Goal: Task Accomplishment & Management: Use online tool/utility

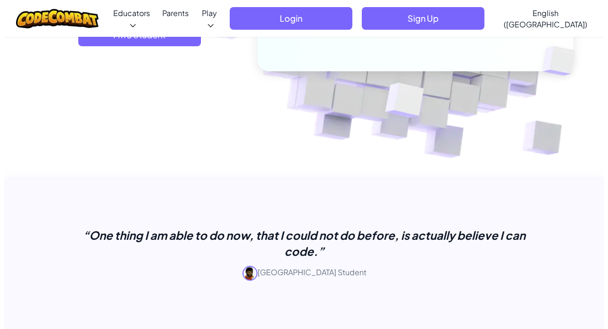
scroll to position [189, 0]
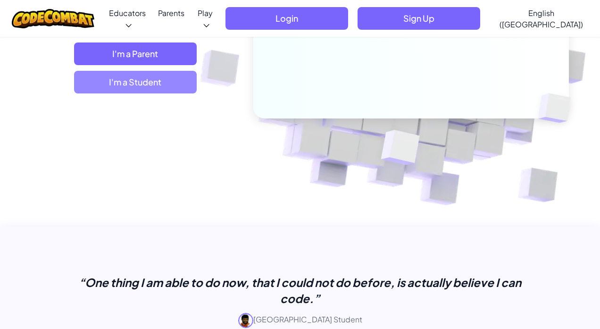
click at [130, 75] on span "I'm a Student" at bounding box center [135, 82] width 123 height 23
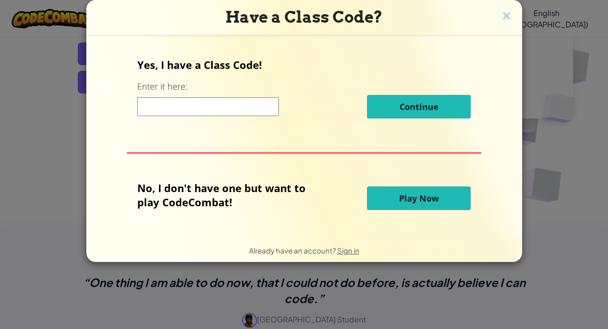
click at [449, 204] on button "Play Now" at bounding box center [419, 198] width 104 height 24
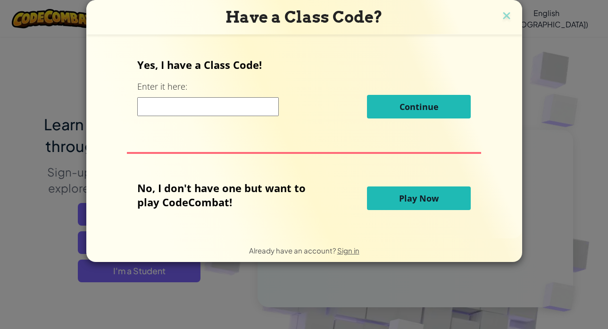
click at [445, 200] on button "Play Now" at bounding box center [419, 198] width 104 height 24
drag, startPoint x: 445, startPoint y: 200, endPoint x: 429, endPoint y: 202, distance: 15.7
click at [436, 200] on button "Play Now" at bounding box center [419, 198] width 104 height 24
click at [429, 202] on span "Play Now" at bounding box center [419, 197] width 40 height 11
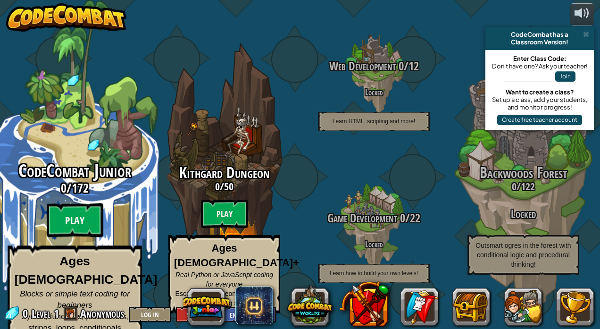
click at [78, 229] on btn "Play" at bounding box center [75, 220] width 57 height 34
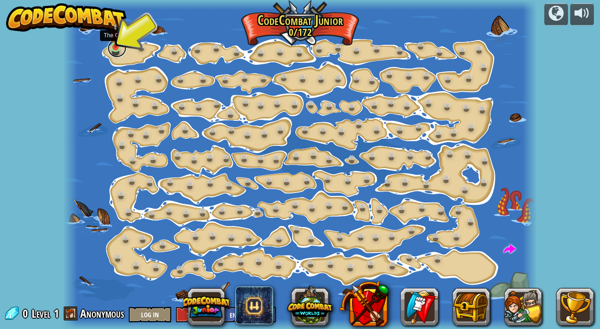
click at [113, 49] on link at bounding box center [117, 48] width 19 height 19
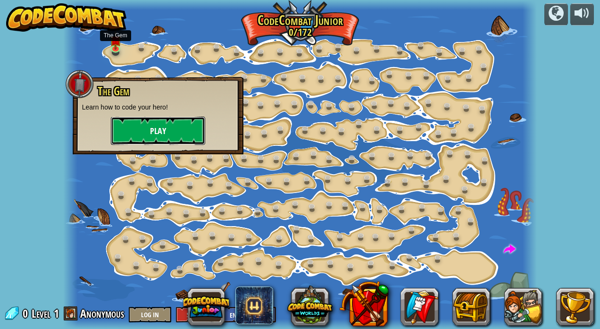
click at [151, 129] on button "Play" at bounding box center [158, 131] width 94 height 28
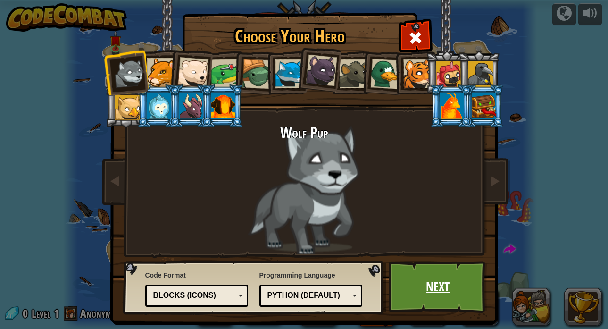
click at [431, 280] on link "Next" at bounding box center [438, 287] width 99 height 52
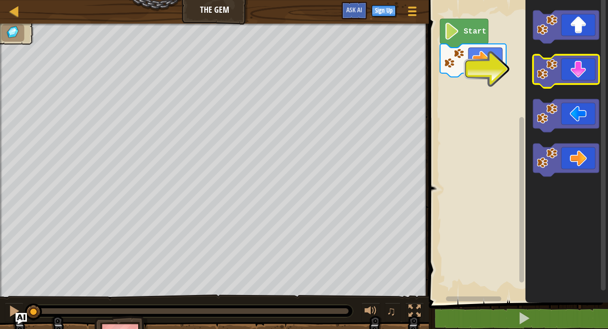
click at [583, 74] on icon "Blockly Workspace" at bounding box center [566, 71] width 66 height 33
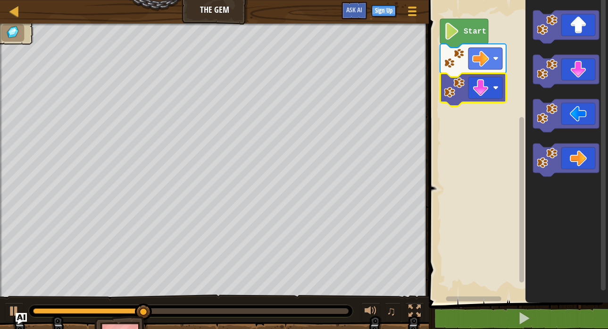
click at [496, 100] on icon "Blockly Workspace" at bounding box center [473, 89] width 66 height 33
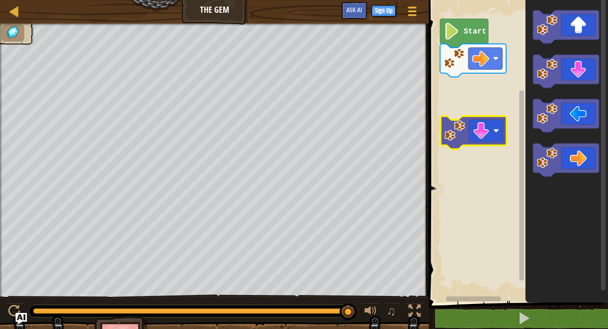
click at [467, 94] on rect "Blockly Workspace" at bounding box center [517, 148] width 182 height 307
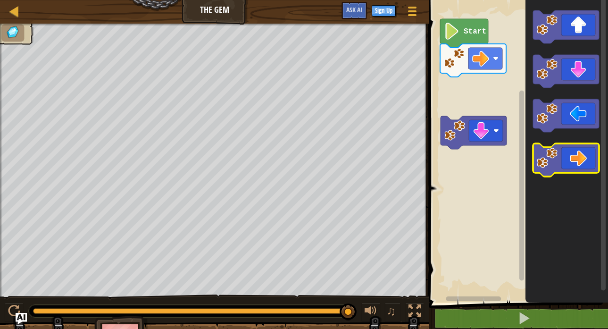
click at [586, 168] on icon "Blockly Workspace" at bounding box center [566, 159] width 66 height 33
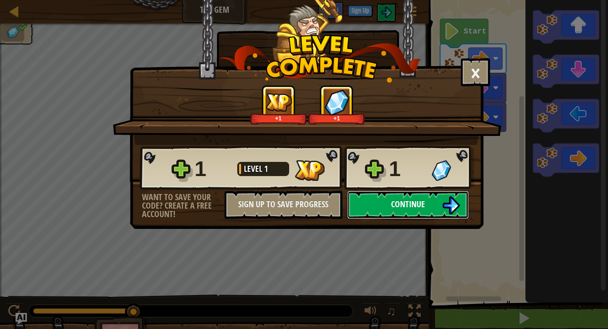
click at [362, 193] on button "Continue" at bounding box center [408, 205] width 122 height 28
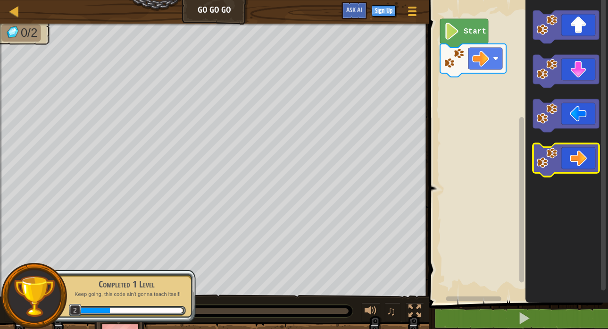
click at [596, 160] on icon "Blockly Workspace" at bounding box center [566, 159] width 66 height 33
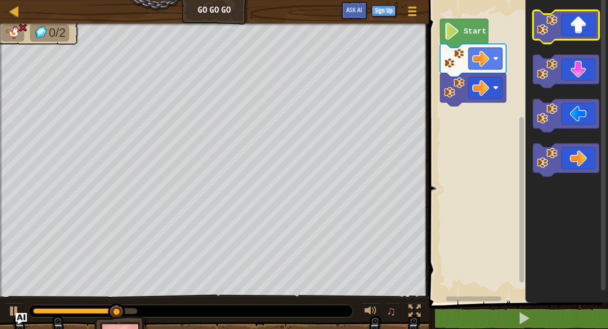
click at [580, 18] on icon "Blockly Workspace" at bounding box center [566, 26] width 66 height 33
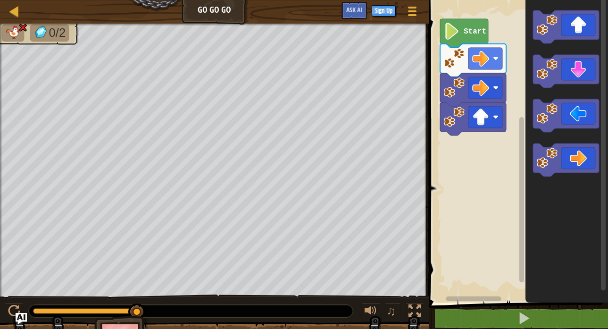
click at [457, 28] on image "Blockly Workspace" at bounding box center [452, 31] width 16 height 17
click at [460, 29] on image "Blockly Workspace" at bounding box center [452, 31] width 16 height 17
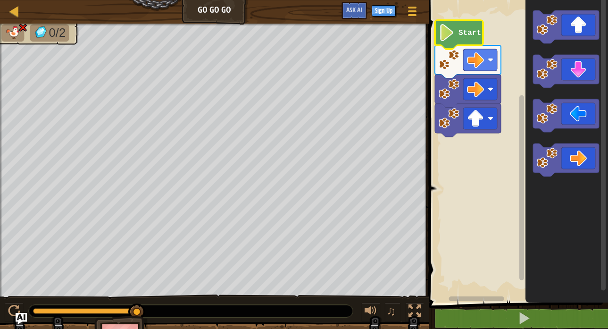
click at [453, 32] on image "Blockly Workspace" at bounding box center [447, 32] width 16 height 17
click at [452, 33] on image "Blockly Workspace" at bounding box center [447, 32] width 16 height 17
click at [15, 11] on div at bounding box center [14, 11] width 12 height 12
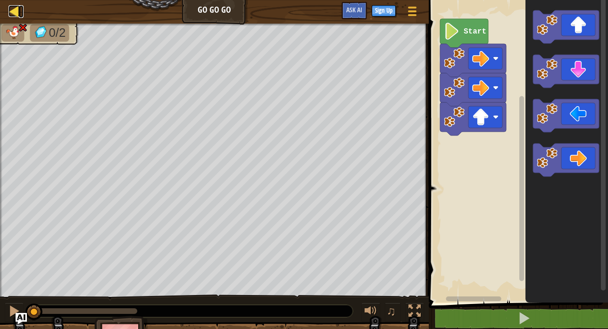
click at [14, 15] on div at bounding box center [14, 11] width 12 height 12
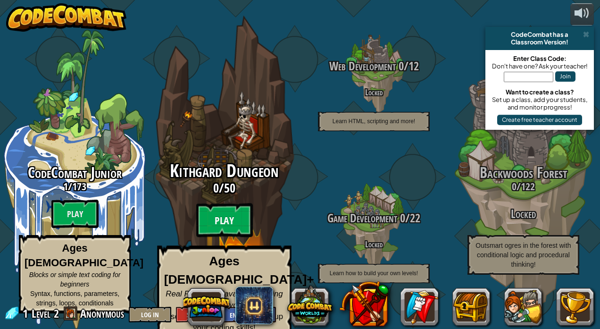
click at [239, 209] on btn "Play" at bounding box center [224, 220] width 57 height 34
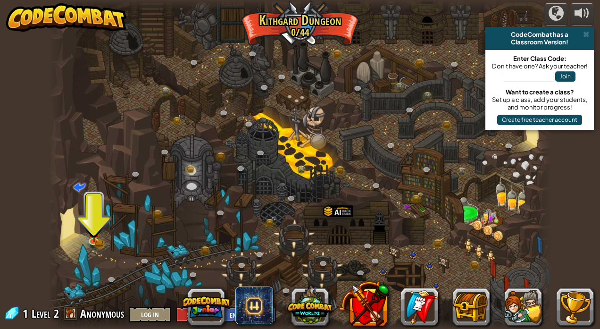
click at [106, 246] on div at bounding box center [300, 164] width 503 height 329
click at [95, 225] on img at bounding box center [94, 226] width 12 height 27
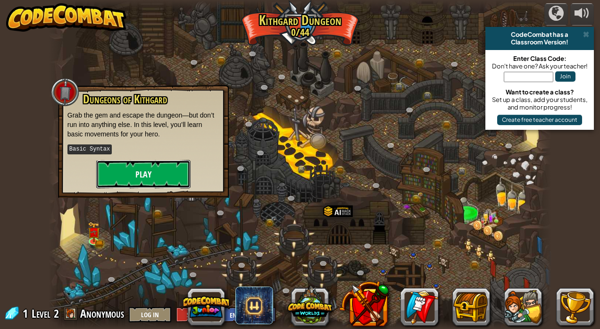
click at [123, 177] on button "Play" at bounding box center [143, 174] width 94 height 28
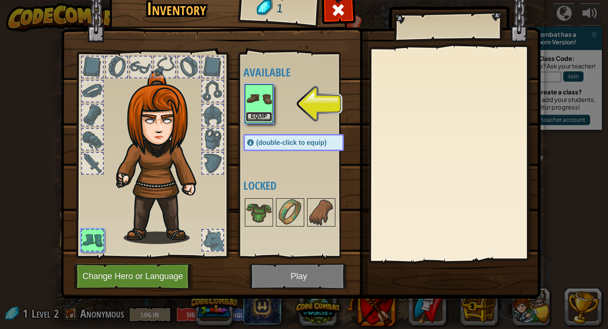
click at [267, 115] on button "Equip" at bounding box center [259, 117] width 26 height 10
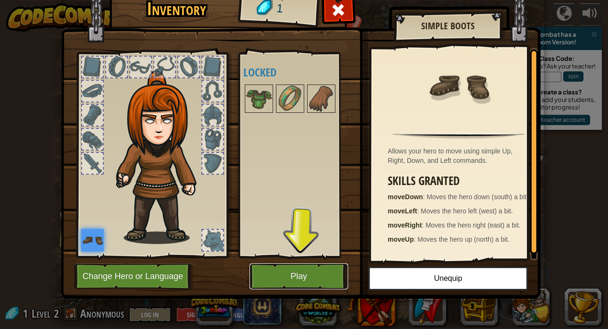
click at [286, 285] on button "Play" at bounding box center [299, 276] width 99 height 26
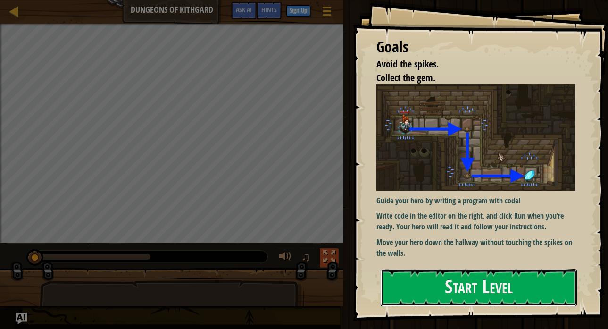
click at [408, 292] on button "Start Level" at bounding box center [479, 287] width 196 height 37
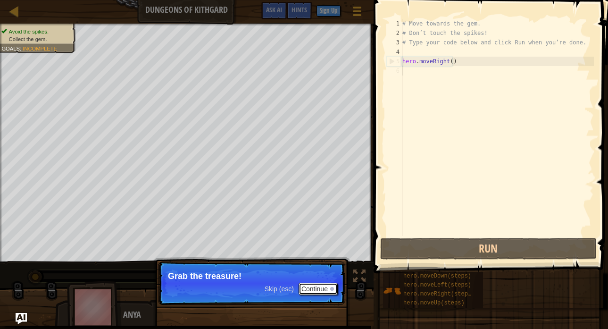
click at [313, 290] on button "Continue" at bounding box center [318, 289] width 39 height 12
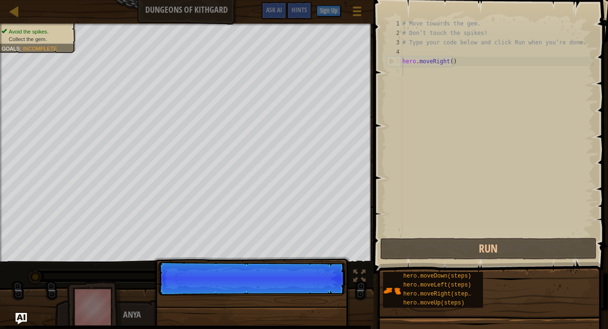
scroll to position [4, 0]
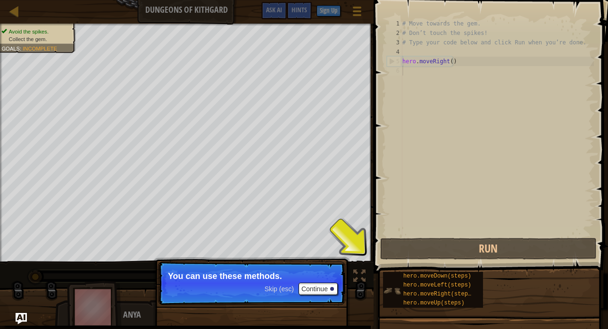
click at [396, 274] on div "hero.moveDown(steps) hero.moveLeft(steps) hero.moveRight(steps) hero.moveUp(ste…" at bounding box center [433, 290] width 100 height 36
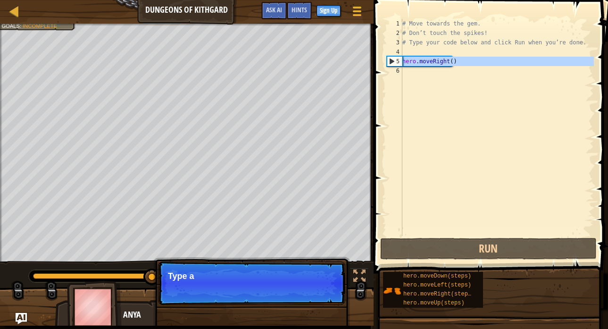
click at [391, 64] on div "5" at bounding box center [394, 61] width 15 height 9
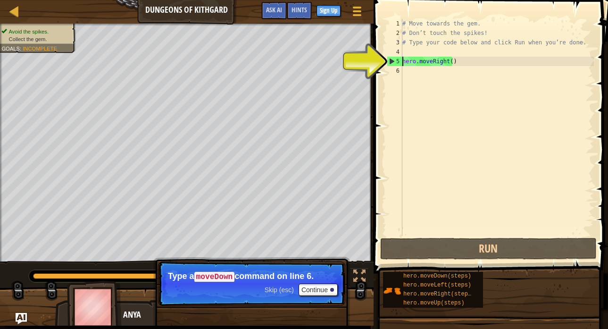
click at [446, 60] on div "# Move towards the gem. # Don’t touch the spikes! # Type your code below and cl…" at bounding box center [496, 137] width 193 height 236
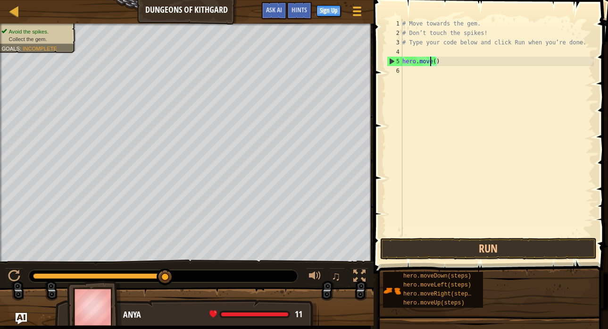
type textarea "hero.mov()"
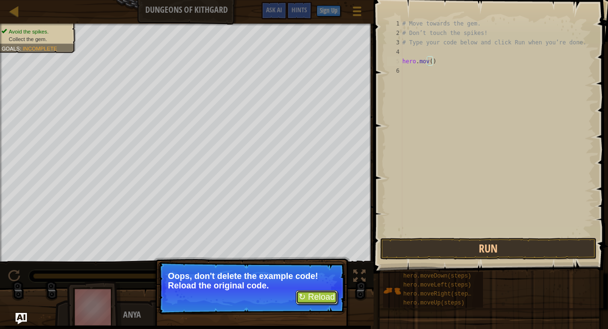
click at [305, 297] on button "↻ Reload" at bounding box center [317, 297] width 42 height 14
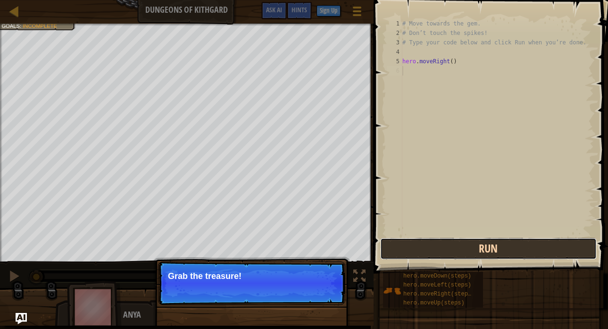
click at [435, 258] on button "Run" at bounding box center [488, 249] width 217 height 22
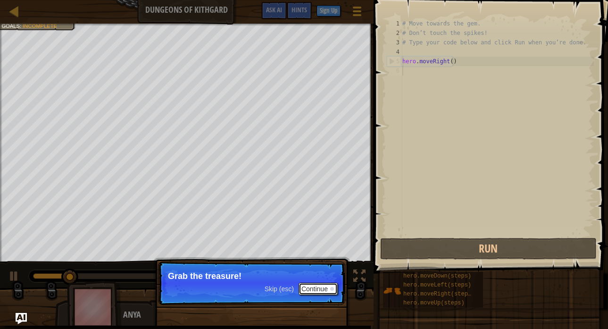
click at [317, 287] on button "Continue" at bounding box center [318, 289] width 39 height 12
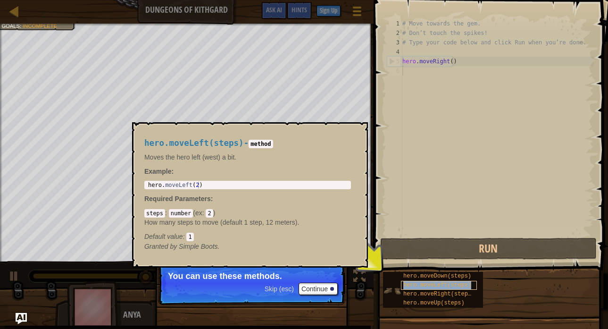
click at [411, 285] on span "hero.moveLeft(steps)" at bounding box center [437, 285] width 68 height 7
click at [412, 290] on div "hero.moveRight(steps)" at bounding box center [439, 294] width 76 height 9
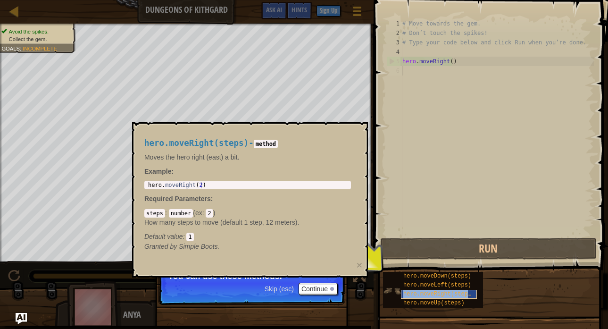
click at [412, 290] on div "hero.moveRight(steps)" at bounding box center [439, 294] width 76 height 9
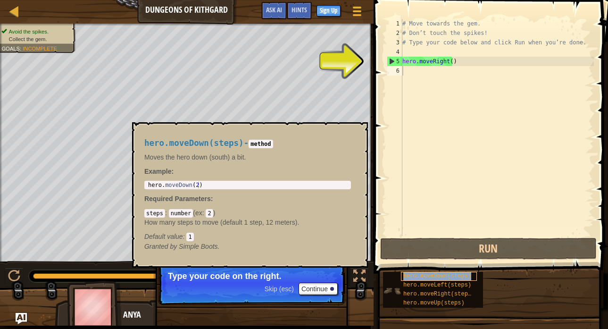
click at [406, 275] on span "hero.moveDown(steps)" at bounding box center [437, 276] width 68 height 7
click at [270, 181] on div "1 hero . moveDown ( 2 ) ההההההההההההההההההההההההההההההההההההההההההההההההההההההה…" at bounding box center [247, 185] width 207 height 8
click at [408, 69] on div "# Move towards the gem. # Don’t touch the spikes! # Type your code below and cl…" at bounding box center [496, 137] width 193 height 236
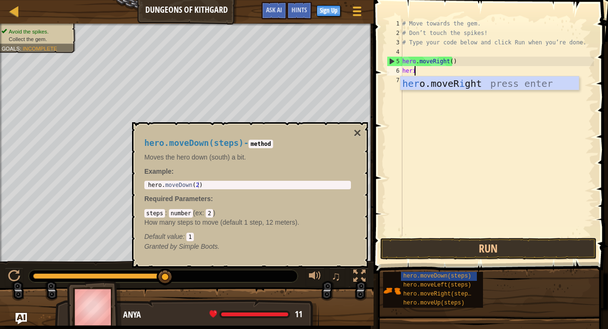
scroll to position [4, 0]
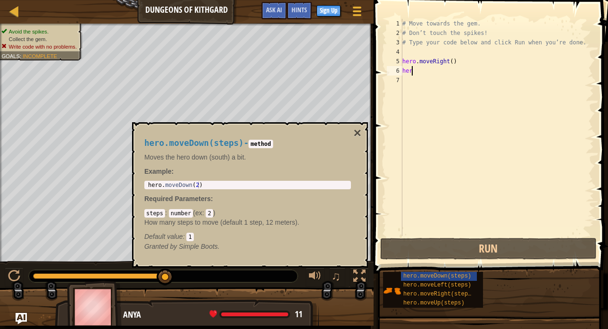
type textarea "hero"
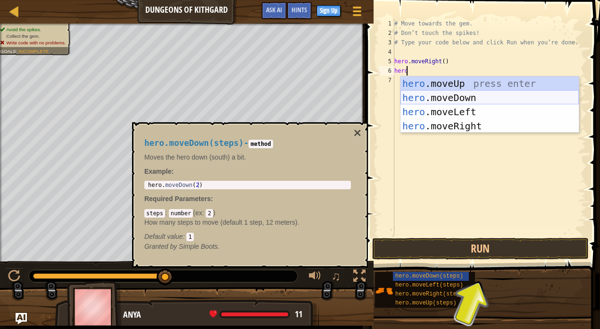
click at [449, 99] on div "hero .moveUp press enter hero .moveDown press enter hero .moveLeft press enter …" at bounding box center [489, 118] width 178 height 85
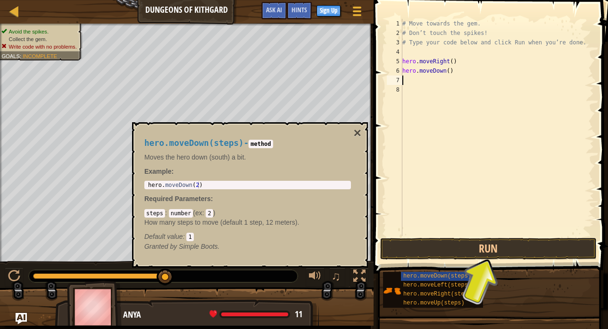
scroll to position [4, 0]
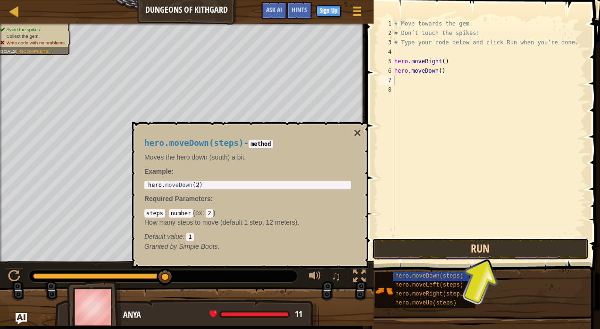
click at [449, 251] on button "Run" at bounding box center [480, 249] width 217 height 22
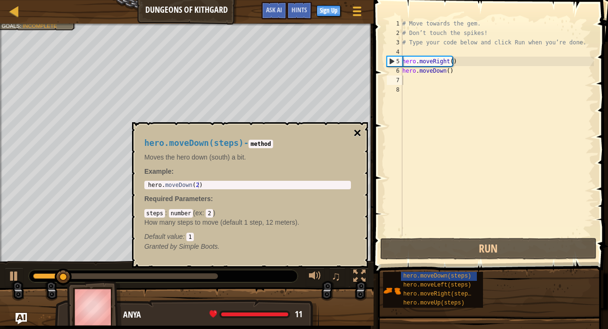
click at [360, 127] on button "×" at bounding box center [358, 132] width 8 height 13
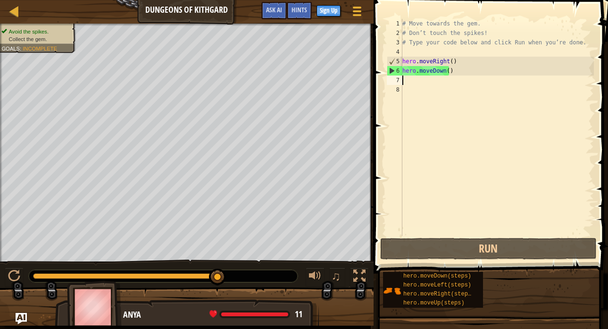
click at [403, 80] on div "# Move towards the gem. # Don’t touch the spikes! # Type your code below and cl…" at bounding box center [496, 137] width 193 height 236
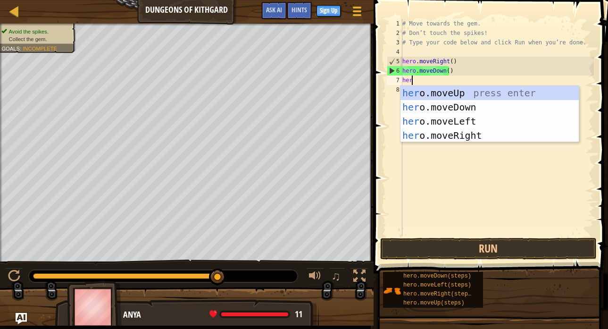
type textarea "hero"
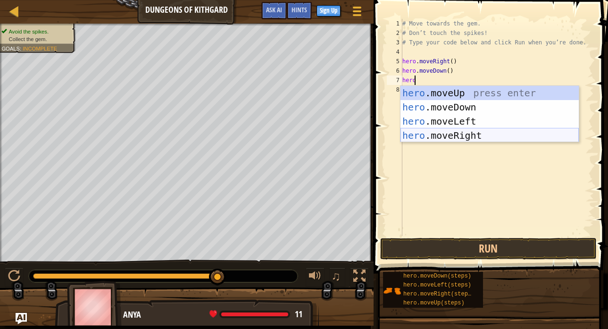
click at [453, 136] on div "hero .moveUp press enter hero .moveDown press enter hero .moveLeft press enter …" at bounding box center [489, 128] width 178 height 85
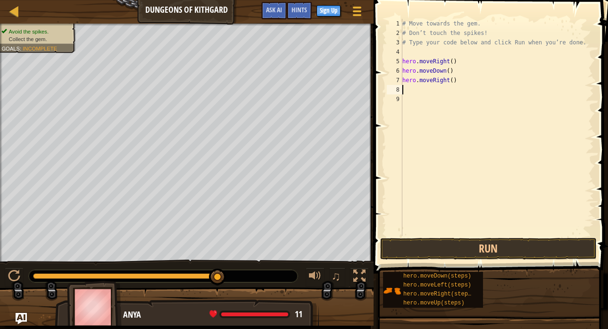
scroll to position [4, 0]
click at [483, 234] on div "# Move towards the gem. # Don’t touch the spikes! # Type your code below and cl…" at bounding box center [496, 137] width 193 height 236
click at [483, 241] on button "Run" at bounding box center [488, 249] width 217 height 22
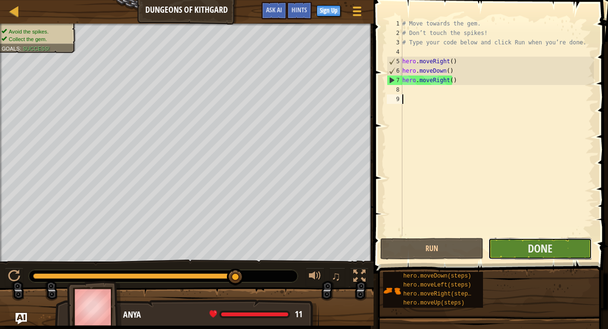
click at [587, 243] on button "Done" at bounding box center [539, 249] width 103 height 22
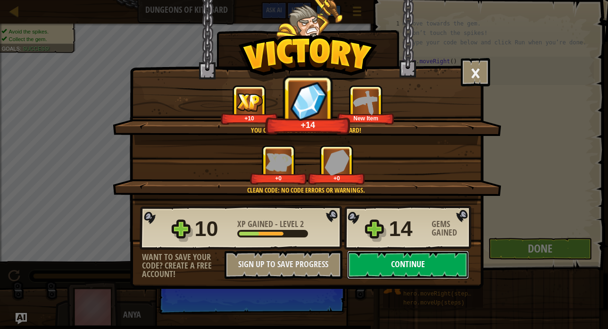
click at [402, 264] on button "Continue" at bounding box center [408, 264] width 122 height 28
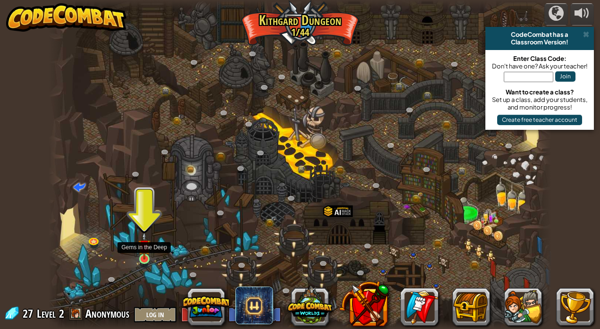
click at [142, 252] on img at bounding box center [144, 246] width 12 height 28
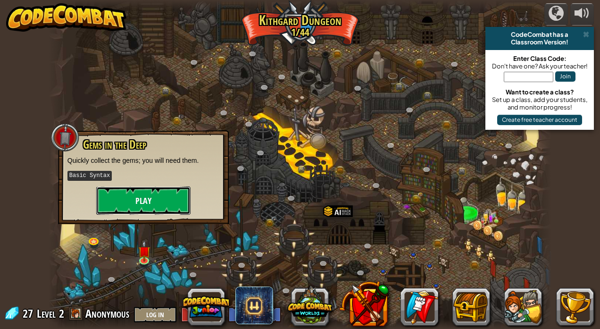
click at [167, 196] on button "Play" at bounding box center [143, 200] width 94 height 28
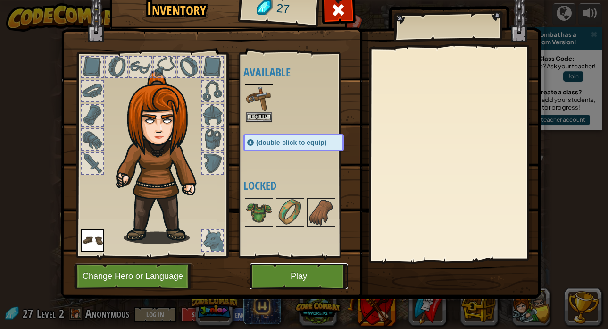
click at [253, 275] on button "Play" at bounding box center [299, 276] width 99 height 26
click at [252, 274] on button "Play" at bounding box center [299, 276] width 99 height 26
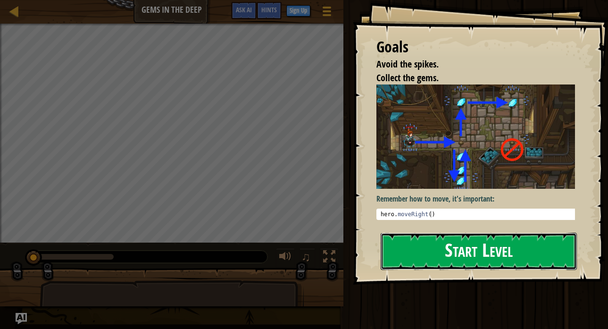
click at [450, 257] on button "Start Level" at bounding box center [479, 251] width 196 height 37
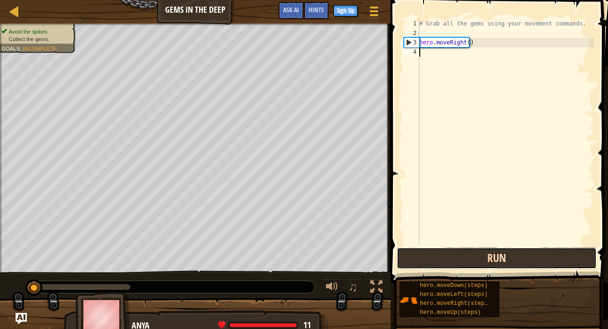
click at [481, 258] on button "Run" at bounding box center [497, 258] width 200 height 22
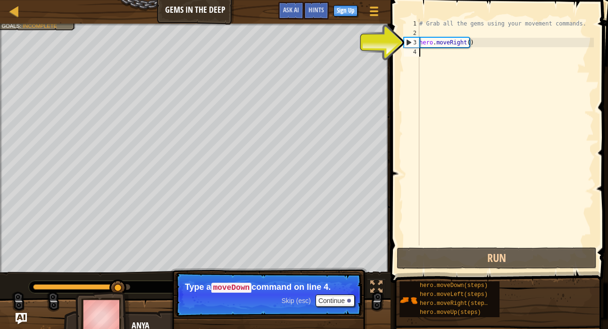
click at [430, 51] on div "# Grab all the gems using your movement commands. hero . moveRight ( )" at bounding box center [505, 141] width 176 height 245
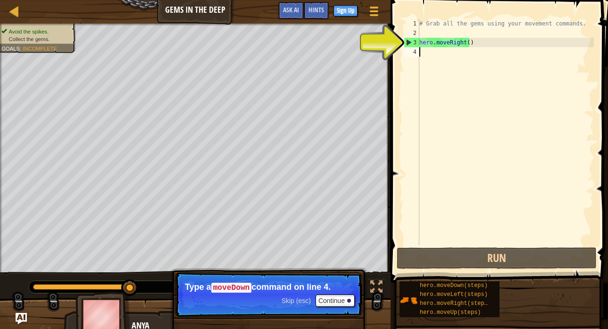
scroll to position [4, 0]
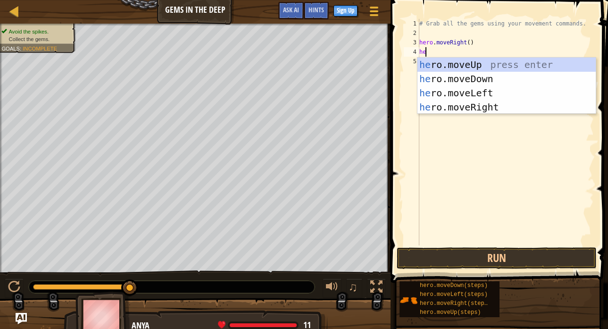
type textarea "her"
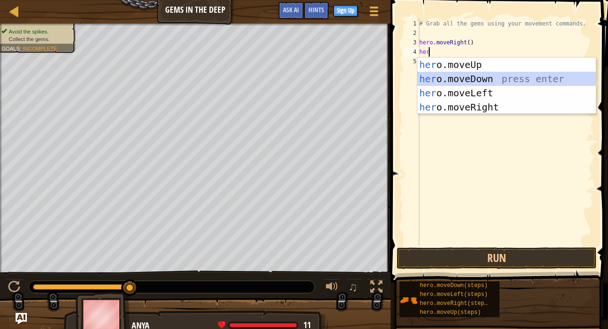
click at [467, 82] on div "her o.moveUp press enter her o.moveDown press enter her o.moveLeft press enter …" at bounding box center [506, 100] width 178 height 85
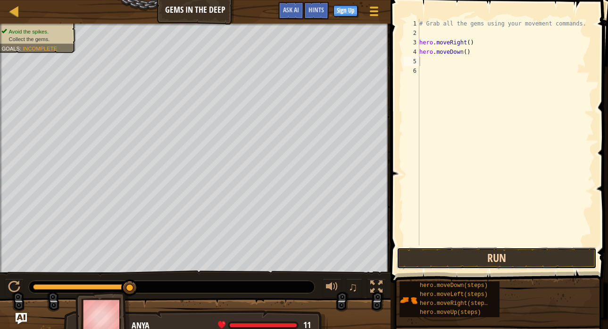
click at [502, 248] on button "Run" at bounding box center [497, 258] width 200 height 22
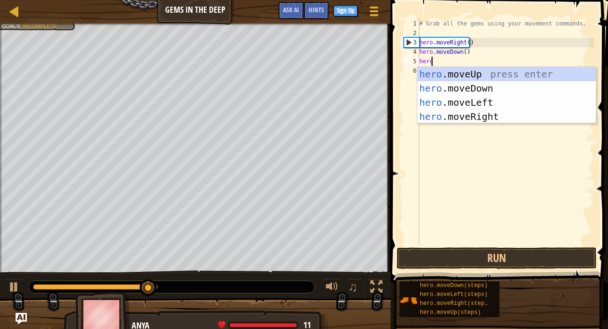
scroll to position [4, 0]
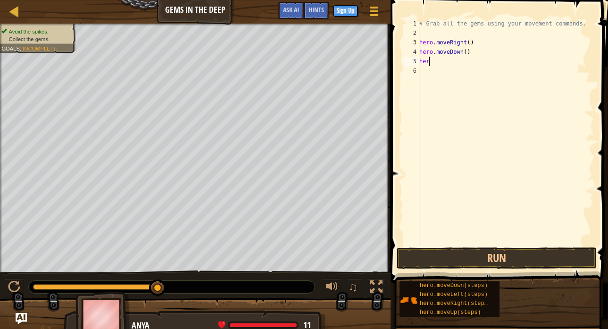
type textarea "hero"
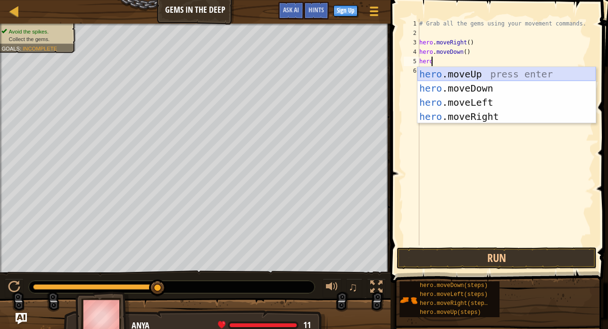
click at [461, 75] on div "hero .moveUp press enter hero .moveDown press enter hero .moveLeft press enter …" at bounding box center [506, 109] width 178 height 85
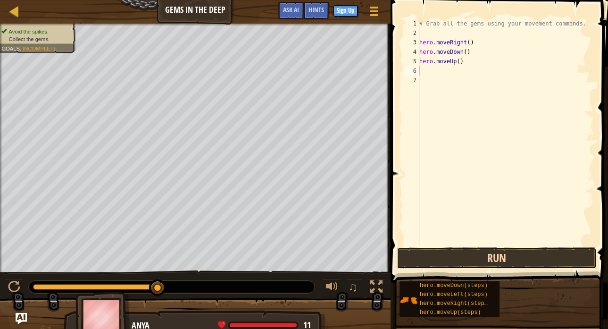
click at [473, 263] on button "Run" at bounding box center [497, 258] width 200 height 22
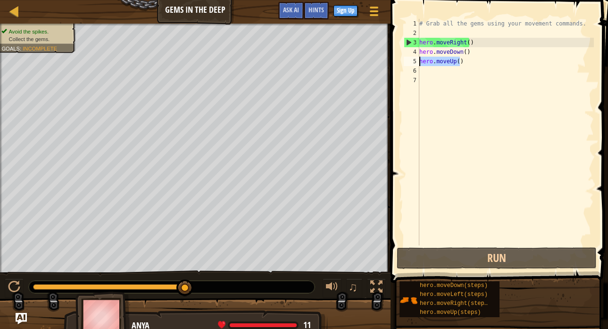
type textarea "hero.moveUp()"
drag, startPoint x: 461, startPoint y: 62, endPoint x: 420, endPoint y: 70, distance: 41.9
click at [420, 70] on div "# Grab all the gems using your movement commands. hero . moveRight ( ) hero . m…" at bounding box center [505, 141] width 176 height 245
click at [424, 70] on div "# Grab all the gems using your movement commands. hero . moveRight ( ) hero . m…" at bounding box center [505, 141] width 176 height 245
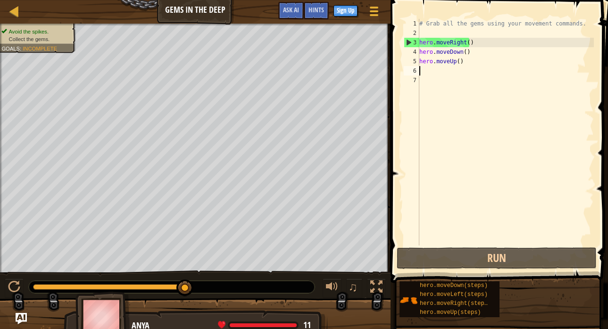
click at [424, 70] on div "# Grab all the gems using your movement commands. hero . moveRight ( ) hero . m…" at bounding box center [505, 141] width 176 height 245
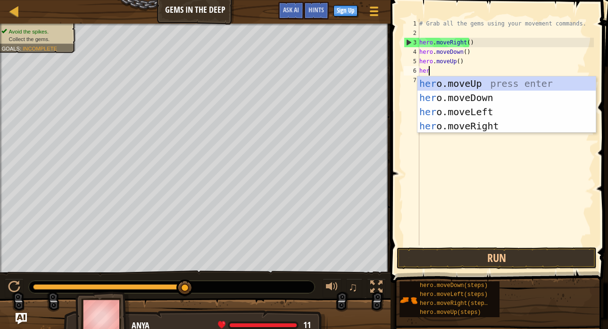
scroll to position [4, 0]
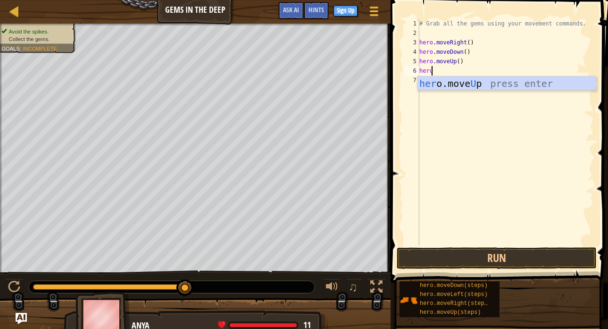
type textarea "her"
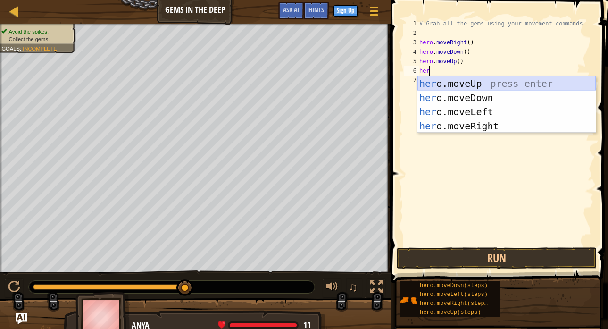
click at [466, 78] on div "her o.moveUp press enter her o.moveDown press enter her o.moveLeft press enter …" at bounding box center [506, 118] width 178 height 85
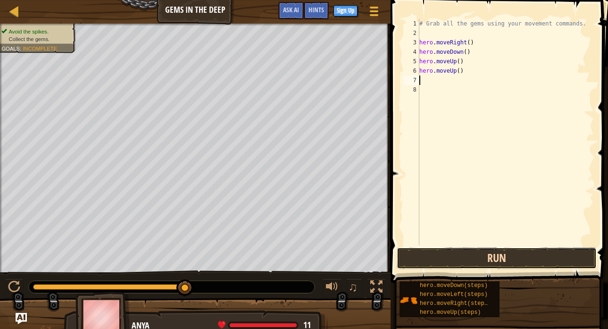
click at [453, 255] on button "Run" at bounding box center [497, 258] width 200 height 22
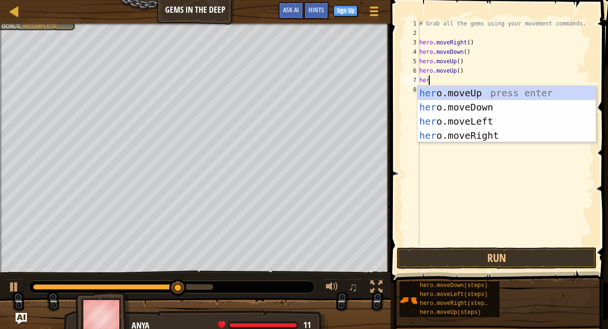
scroll to position [4, 0]
type textarea "hero."
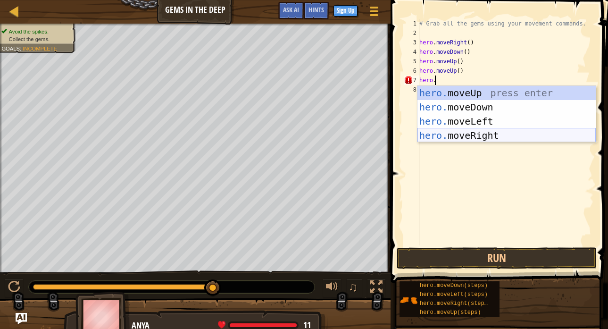
click at [464, 137] on div "hero. moveUp press enter hero. moveDown press enter hero. moveLeft press enter …" at bounding box center [506, 128] width 178 height 85
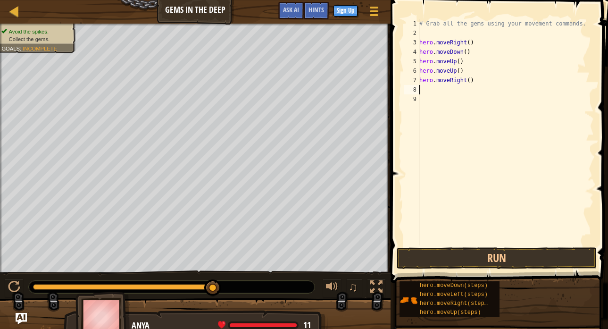
scroll to position [4, 0]
click at [458, 257] on button "Run" at bounding box center [497, 258] width 200 height 22
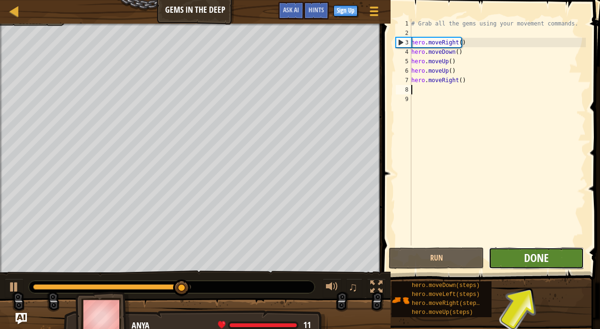
click at [538, 263] on span "Done" at bounding box center [536, 257] width 25 height 15
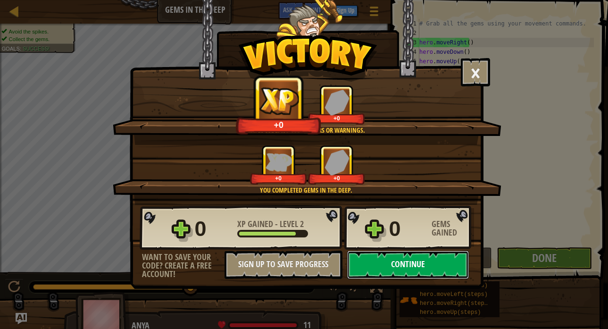
click at [389, 255] on button "Continue" at bounding box center [408, 264] width 122 height 28
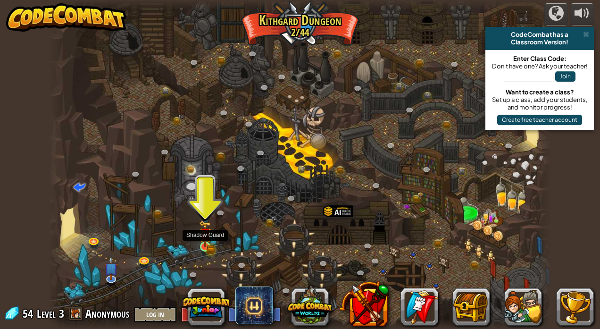
click at [203, 242] on img at bounding box center [205, 233] width 12 height 27
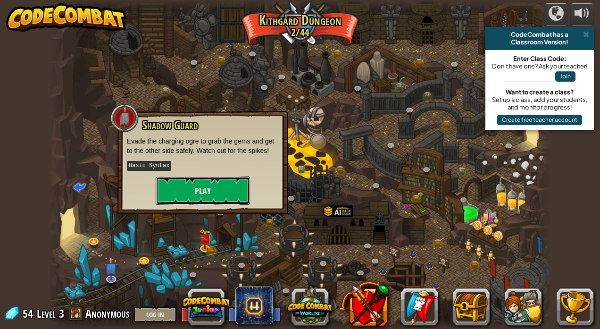
click at [202, 189] on button "Play" at bounding box center [203, 190] width 94 height 28
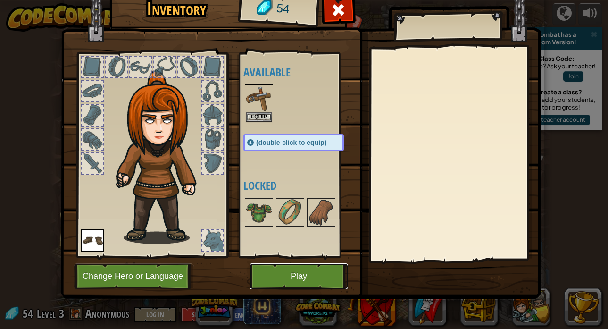
click at [327, 268] on button "Play" at bounding box center [299, 276] width 99 height 26
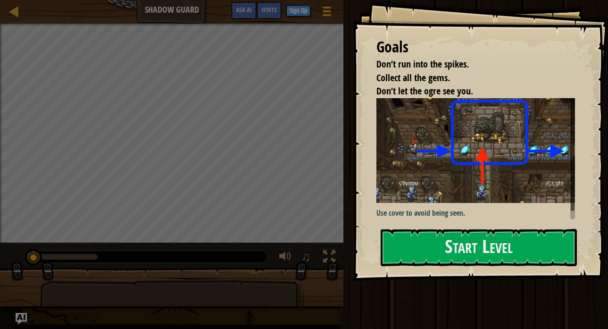
click at [514, 270] on div "Goals Don’t run into the spikes. Collect all the gems. Don’t let the ogre see y…" at bounding box center [480, 140] width 255 height 281
click at [485, 235] on button "Start Level" at bounding box center [479, 247] width 196 height 37
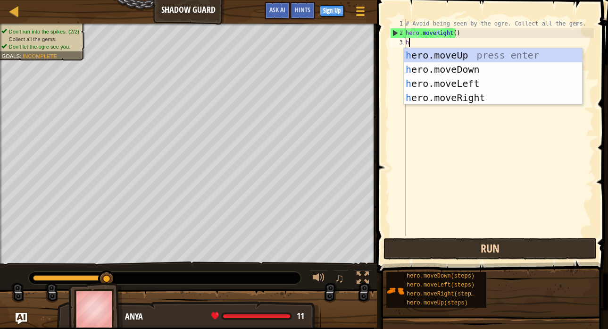
scroll to position [4, 0]
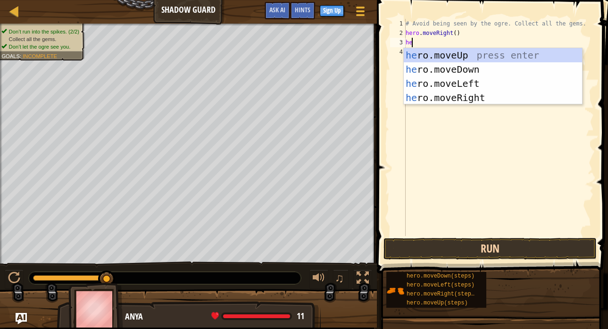
type textarea "her"
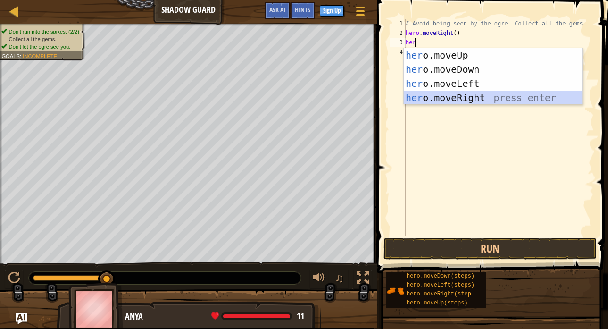
click at [460, 103] on div "her o.moveUp press enter her o.moveDown press enter her o.moveLeft press enter …" at bounding box center [493, 90] width 178 height 85
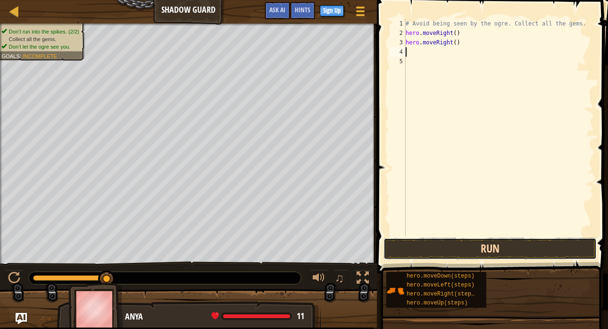
click at [512, 243] on button "Run" at bounding box center [489, 249] width 213 height 22
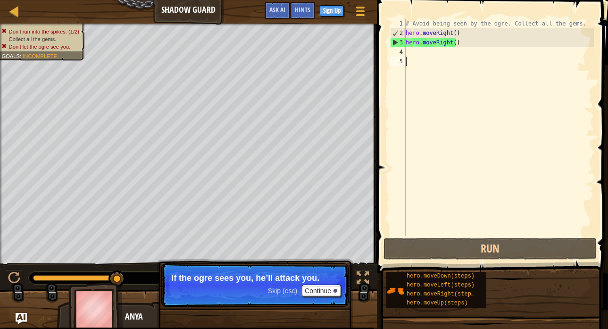
click at [457, 68] on div "# Avoid being seen by the ogre. Collect all the gems. hero . moveRight ( ) hero…" at bounding box center [499, 137] width 190 height 236
click at [445, 55] on div "# Avoid being seen by the ogre. Collect all the gems. hero . moveRight ( ) hero…" at bounding box center [499, 137] width 190 height 236
click at [310, 287] on button "Continue" at bounding box center [321, 290] width 39 height 12
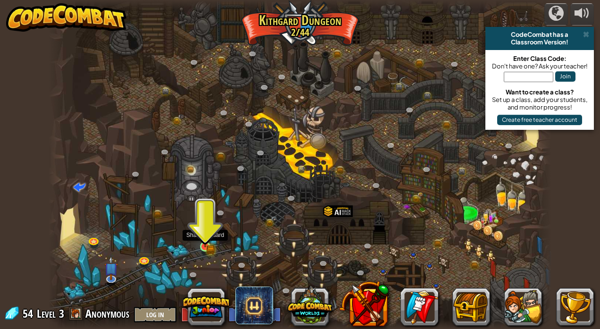
click at [206, 238] on img at bounding box center [204, 234] width 7 height 7
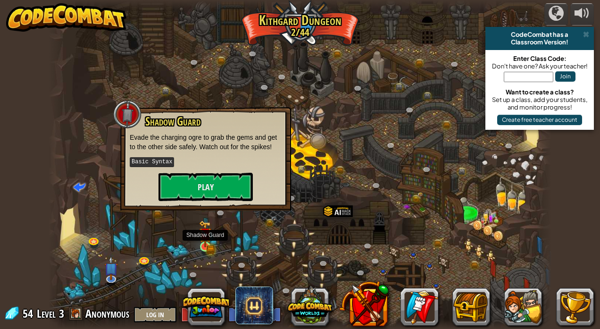
click at [206, 238] on img at bounding box center [204, 234] width 7 height 7
click at [188, 195] on button "Play" at bounding box center [205, 187] width 94 height 28
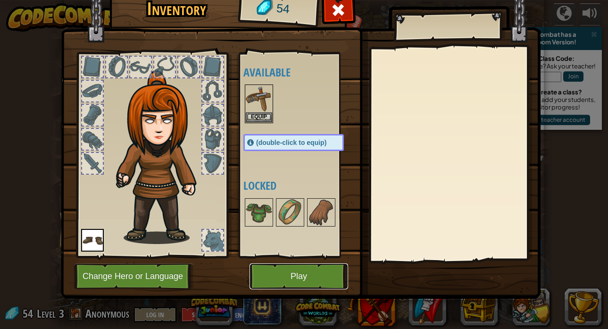
click at [310, 275] on button "Play" at bounding box center [299, 276] width 99 height 26
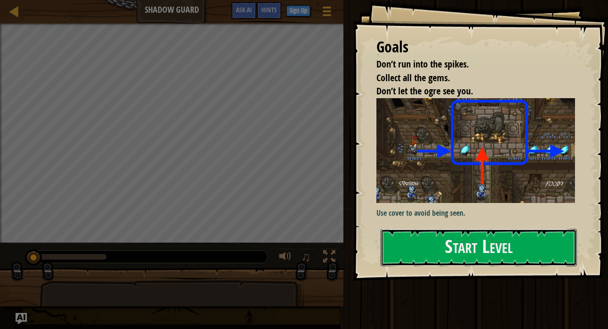
click at [450, 260] on button "Start Level" at bounding box center [479, 247] width 196 height 37
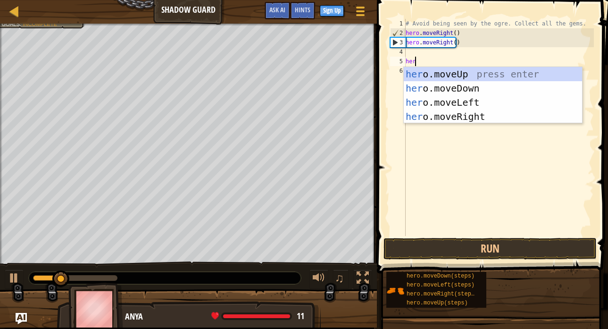
scroll to position [4, 0]
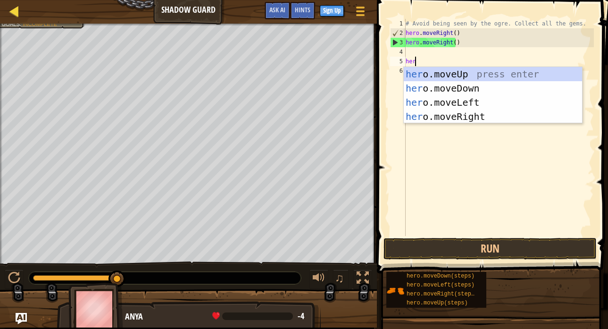
type textarea "her"
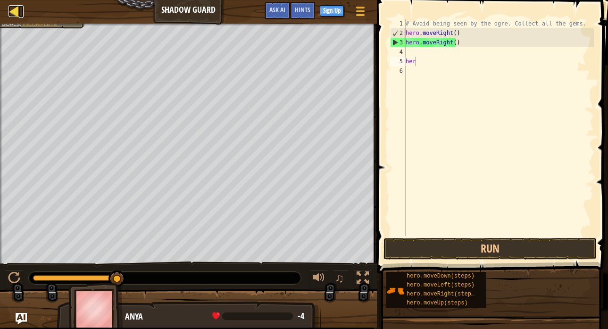
click at [19, 10] on div at bounding box center [14, 11] width 12 height 12
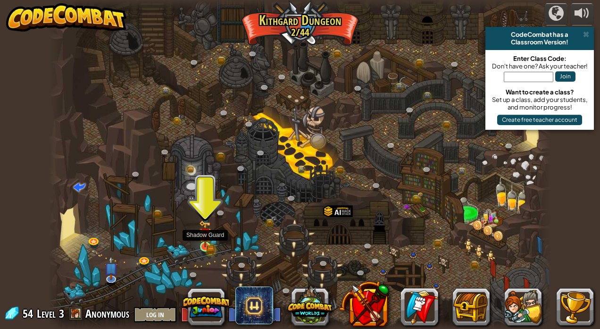
click at [210, 245] on img at bounding box center [205, 233] width 12 height 27
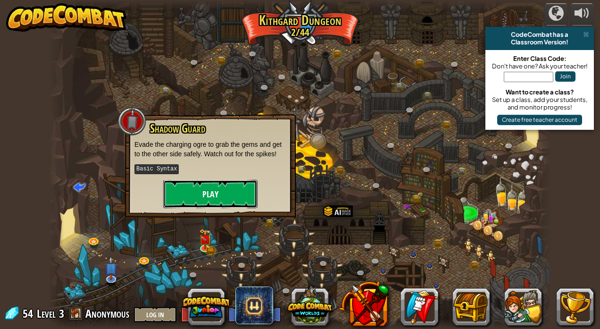
click at [216, 200] on button "Play" at bounding box center [210, 194] width 94 height 28
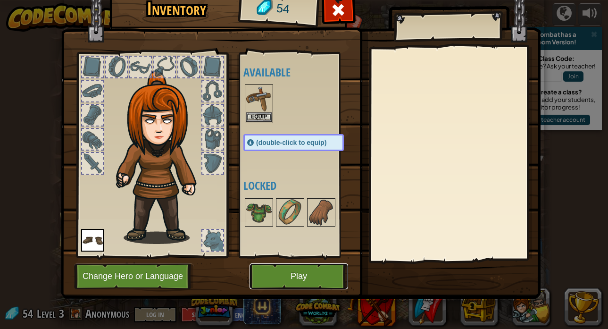
click at [304, 264] on button "Play" at bounding box center [299, 276] width 99 height 26
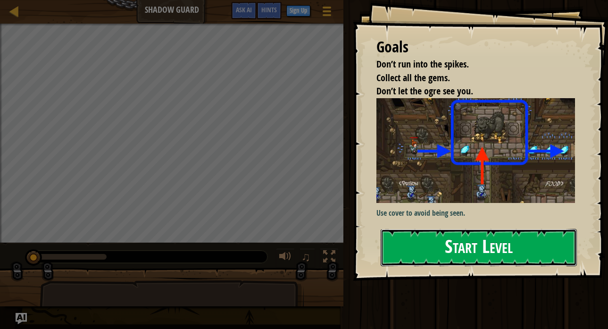
click at [489, 245] on button "Start Level" at bounding box center [479, 247] width 196 height 37
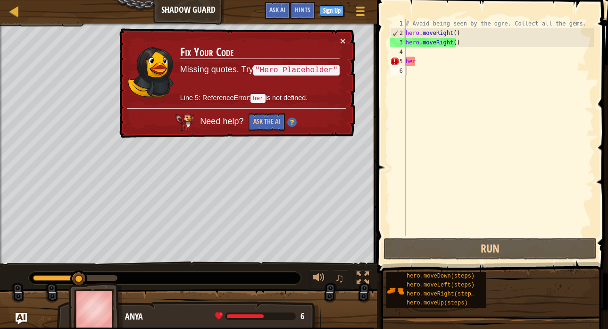
click at [347, 38] on div "× Fix Your Code Missing quotes. Try "Hero Placeholder" Line 5: ReferenceError: …" at bounding box center [236, 83] width 238 height 110
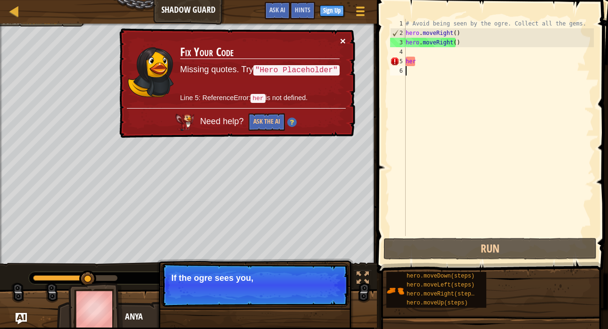
click at [344, 39] on button "×" at bounding box center [343, 41] width 6 height 10
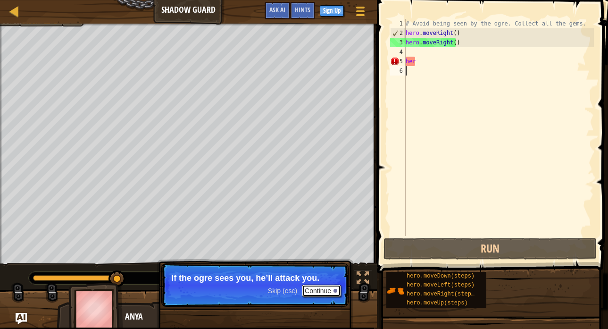
click at [311, 289] on button "Continue" at bounding box center [321, 290] width 39 height 12
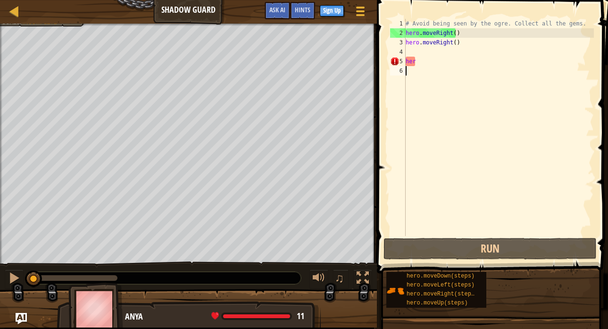
drag, startPoint x: 110, startPoint y: 275, endPoint x: 0, endPoint y: 283, distance: 109.7
click at [1, 285] on div "♫" at bounding box center [188, 275] width 377 height 28
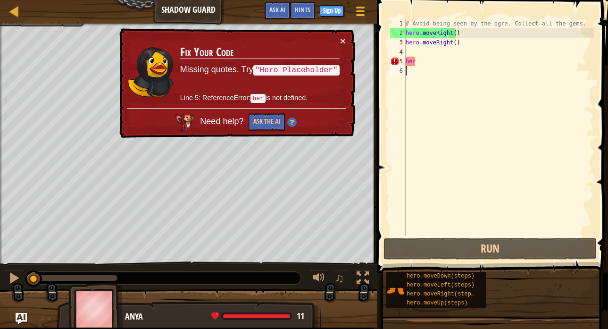
click at [416, 62] on div "# Avoid being seen by the ogre. Collect all the gems. hero . moveRight ( ) hero…" at bounding box center [499, 137] width 190 height 236
click at [276, 121] on button "Ask the AI" at bounding box center [266, 123] width 37 height 18
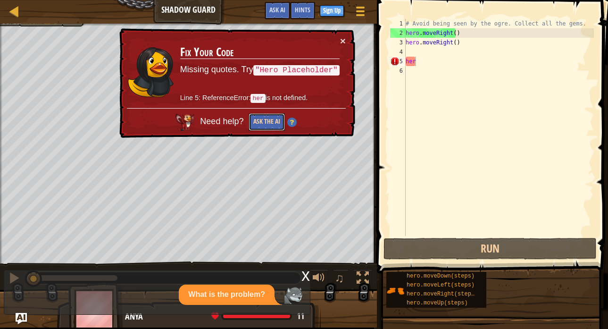
click at [276, 121] on button "Ask the AI" at bounding box center [266, 123] width 37 height 18
click at [276, 121] on button "Ask the AI" at bounding box center [267, 121] width 36 height 17
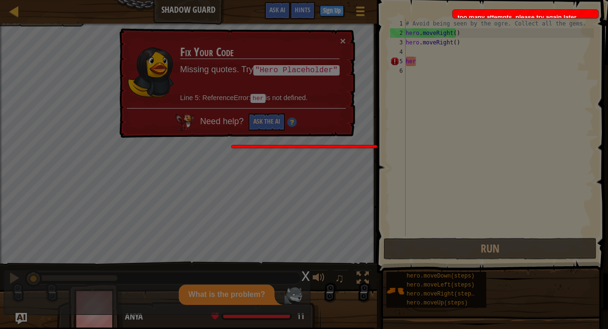
click at [276, 1] on body "Map Shadow Guard Game Menu Done Sign Up Hints Ask AI 1 הההההההההההההההההההההההה…" at bounding box center [304, 0] width 608 height 1
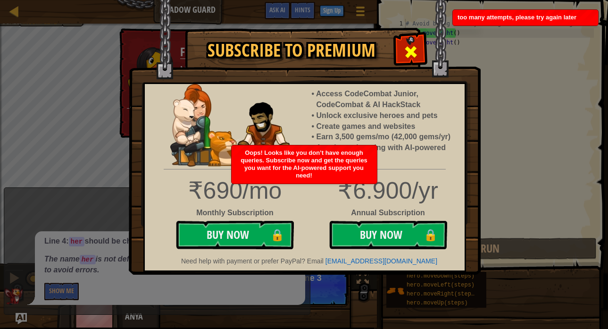
click at [404, 41] on div at bounding box center [411, 51] width 30 height 30
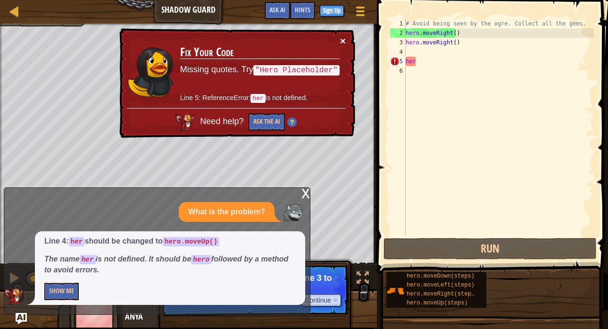
click at [342, 39] on button "×" at bounding box center [343, 41] width 6 height 10
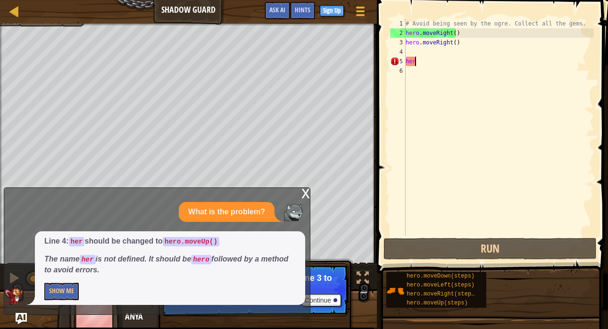
click at [458, 47] on div "# Avoid being seen by the ogre. Collect all the gems. hero . moveRight ( ) hero…" at bounding box center [499, 137] width 190 height 236
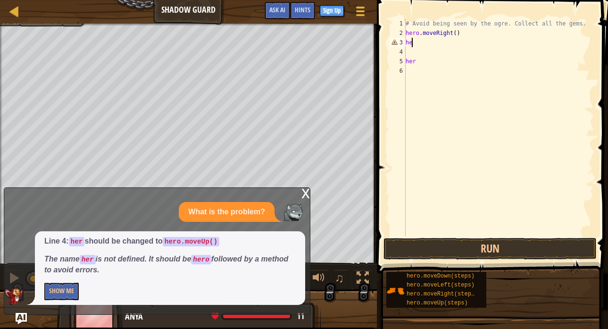
type textarea "h"
click at [410, 39] on div "# Avoid being seen by the ogre. Collect all the gems. hero . moveRight ( ) her" at bounding box center [499, 137] width 190 height 236
click at [217, 209] on p "What is the problem?" at bounding box center [226, 212] width 77 height 11
click at [308, 194] on div "x What is the problem? Line 4: her should be changed to hero.moveUp() The name …" at bounding box center [157, 250] width 307 height 127
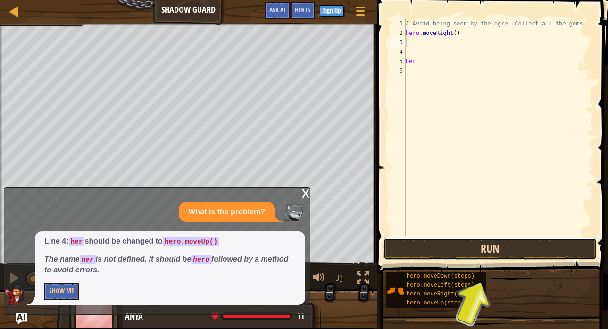
click at [486, 253] on button "Run" at bounding box center [489, 249] width 213 height 22
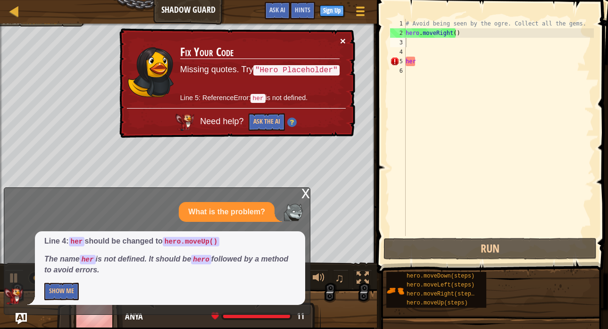
drag, startPoint x: 344, startPoint y: 42, endPoint x: 419, endPoint y: 45, distance: 75.1
click at [347, 41] on div "× Fix Your Code Missing quotes. Try "Hero Placeholder" Line 5: ReferenceError: …" at bounding box center [236, 82] width 239 height 111
click at [435, 45] on div "# Avoid being seen by the ogre. Collect all the gems. hero . moveRight ( ) her" at bounding box center [499, 137] width 190 height 236
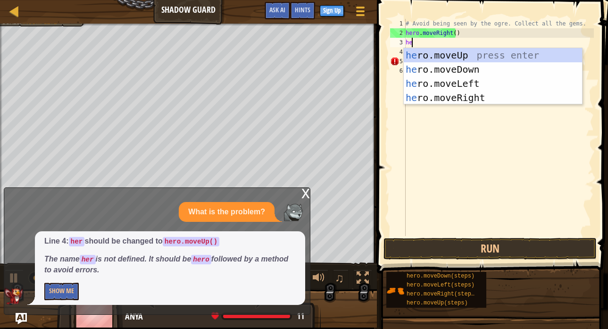
type textarea "her"
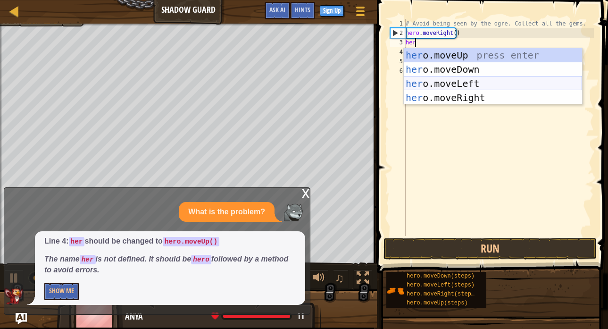
click at [491, 93] on div "her o.moveUp press enter her o.moveDown press enter her o.moveLeft press enter …" at bounding box center [493, 90] width 178 height 85
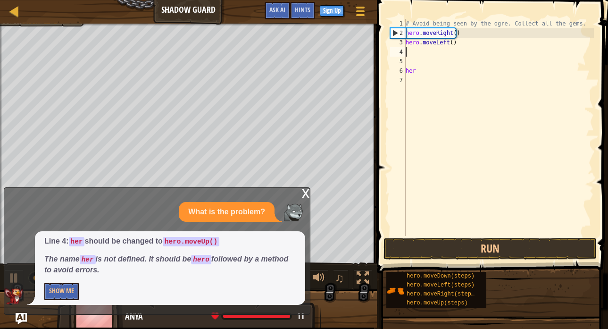
scroll to position [4, 0]
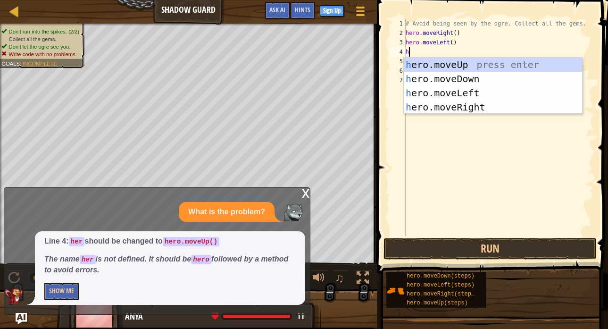
type textarea "he"
click at [443, 66] on div "he ro.moveUp press enter he ro.moveDown press enter he ro.moveLeft press enter …" at bounding box center [493, 100] width 178 height 85
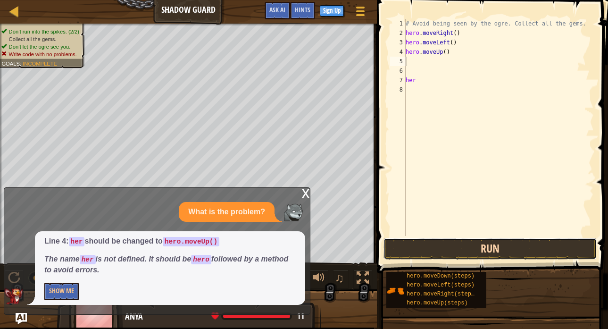
click at [475, 254] on button "Run" at bounding box center [489, 249] width 213 height 22
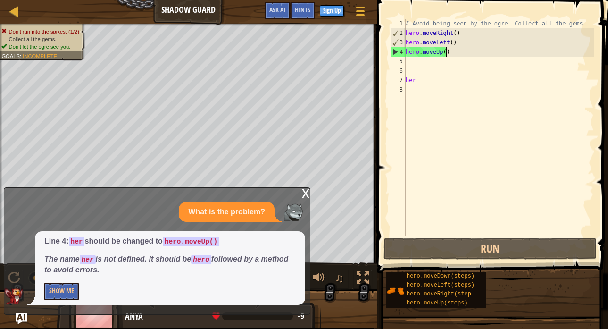
click at [463, 51] on div "# Avoid being seen by the ogre. Collect all the gems. hero . moveRight ( ) hero…" at bounding box center [499, 137] width 190 height 236
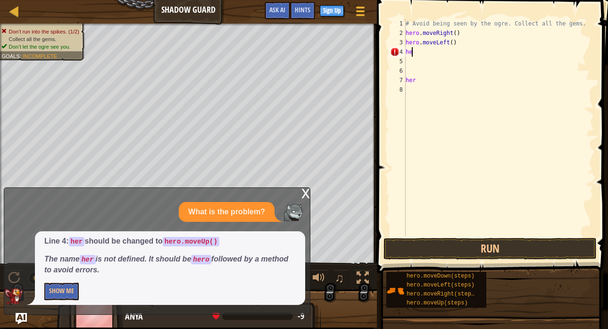
type textarea "h"
click at [462, 42] on div "# Avoid being seen by the ogre. Collect all the gems. hero . moveRight ( ) hero…" at bounding box center [499, 137] width 190 height 236
type textarea "h"
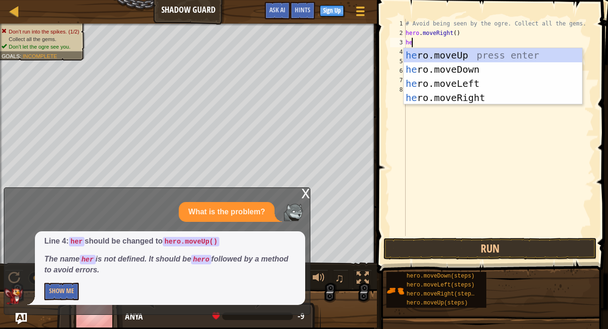
type textarea "her"
click at [465, 55] on div "her o.moveUp press enter her o.moveDown press enter her o.moveLeft press enter …" at bounding box center [493, 90] width 178 height 85
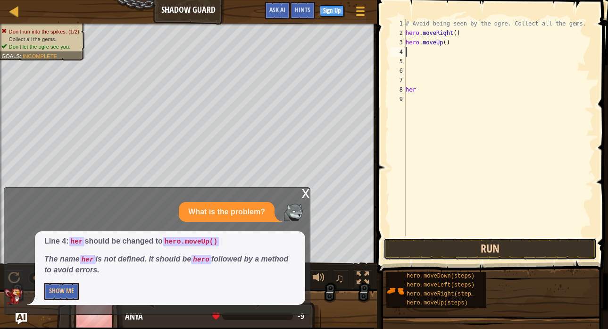
click at [498, 245] on button "Run" at bounding box center [489, 249] width 213 height 22
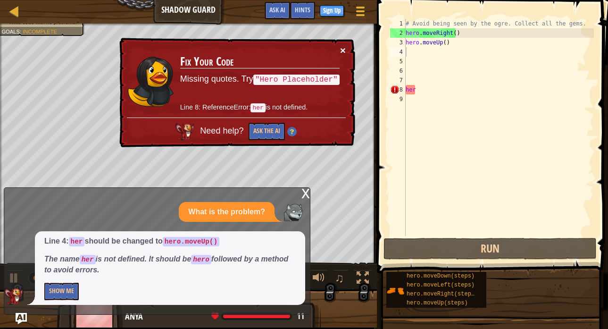
click at [343, 49] on button "×" at bounding box center [343, 50] width 6 height 10
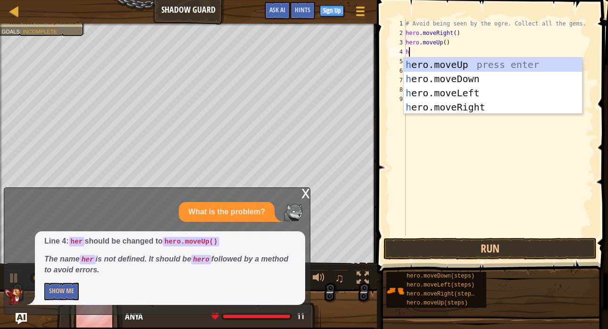
type textarea "he"
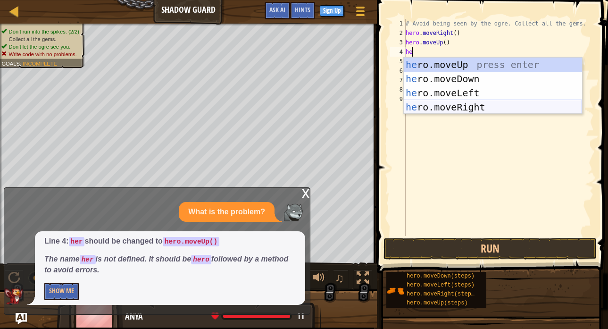
click at [453, 108] on div "he ro.moveUp press enter he ro.moveDown press enter he ro.moveLeft press enter …" at bounding box center [493, 100] width 178 height 85
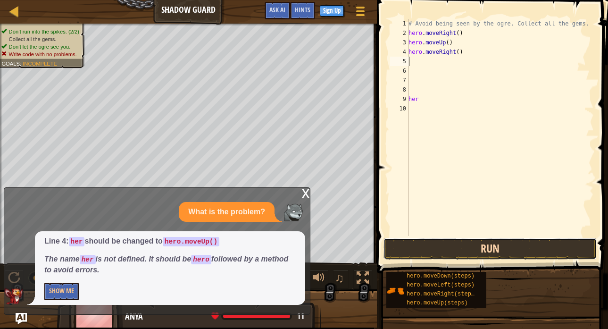
click at [495, 247] on button "Run" at bounding box center [489, 249] width 213 height 22
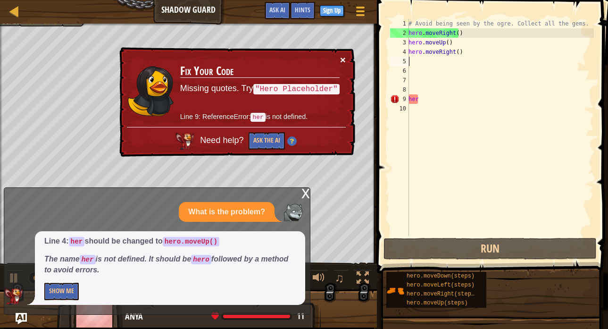
click at [344, 59] on button "×" at bounding box center [343, 60] width 6 height 10
click at [458, 99] on div "# Avoid being seen by the ogre. Collect all the gems. hero . moveRight ( ) hero…" at bounding box center [500, 137] width 187 height 236
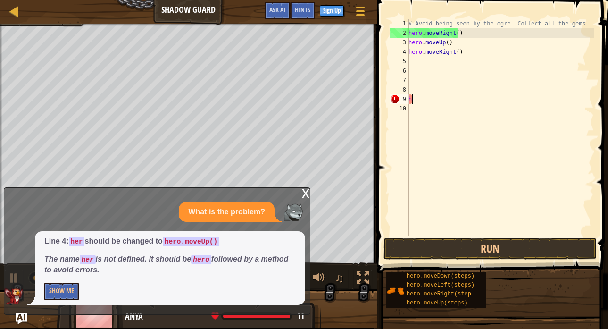
type textarea "h"
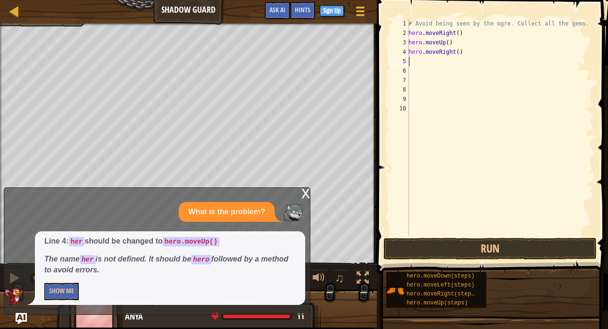
click at [438, 66] on div "# Avoid being seen by the ogre. Collect all the gems. hero . moveRight ( ) hero…" at bounding box center [500, 137] width 187 height 236
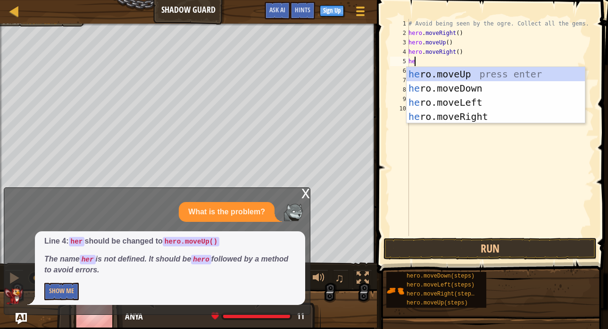
type textarea "heo"
click at [439, 87] on div "he r o .moveUp press enter he r o .moveDown press enter he r o .moveLeft press …" at bounding box center [496, 109] width 178 height 85
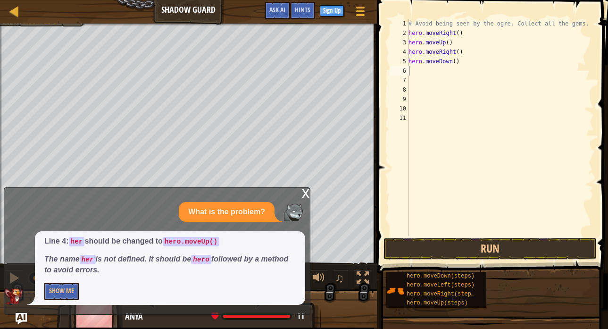
scroll to position [4, 0]
click at [487, 243] on button "Run" at bounding box center [489, 249] width 213 height 22
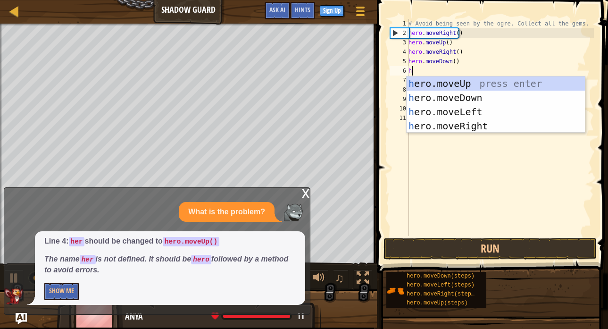
type textarea "hr"
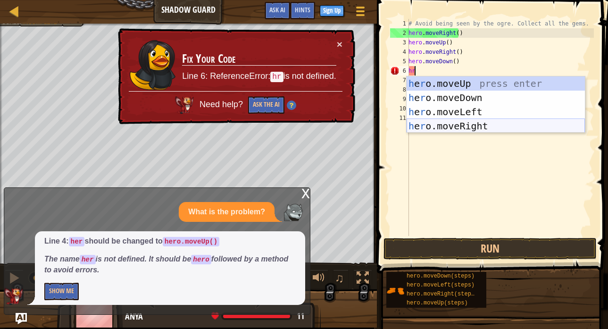
click at [461, 125] on div "h e r o.moveUp press enter h e r o.moveDown press enter h e r o.moveLeft press …" at bounding box center [496, 118] width 178 height 85
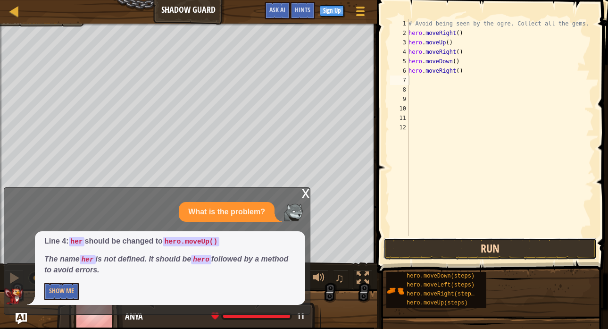
click at [480, 241] on button "Run" at bounding box center [489, 249] width 213 height 22
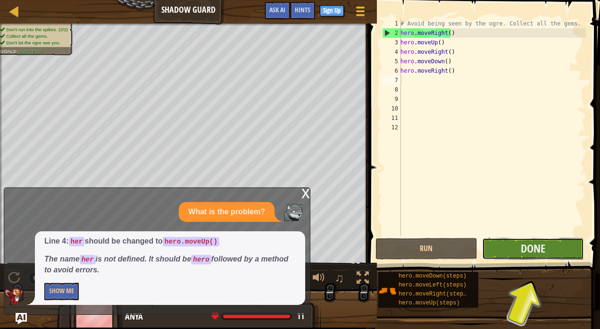
click at [575, 248] on button "Done" at bounding box center [533, 249] width 102 height 22
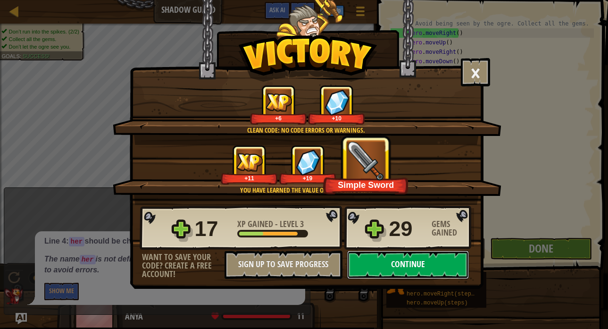
click at [391, 265] on button "Continue" at bounding box center [408, 264] width 122 height 28
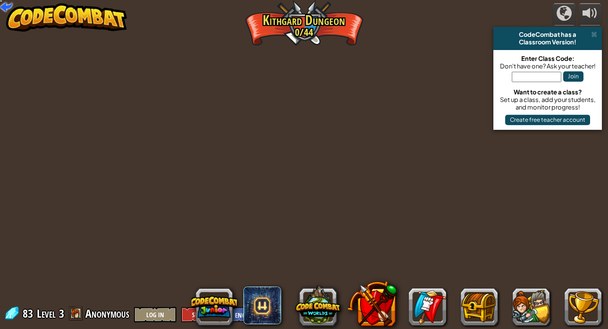
click at [391, 265] on div "powered by CodeCombat has a Classroom Version! Enter Class Code: Don't have one…" at bounding box center [304, 164] width 608 height 329
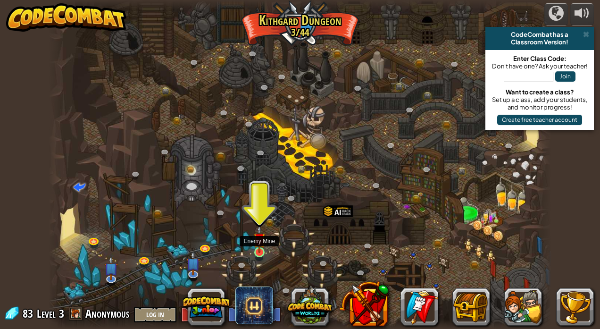
click at [262, 243] on img at bounding box center [259, 239] width 12 height 28
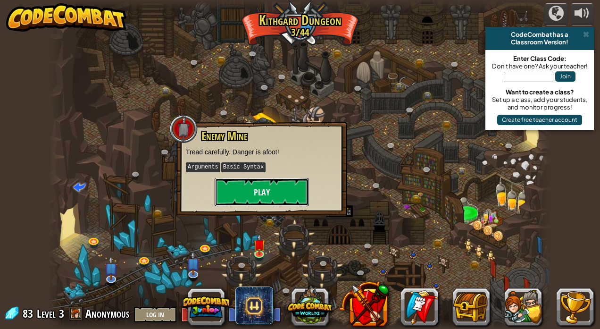
click at [252, 189] on button "Play" at bounding box center [262, 192] width 94 height 28
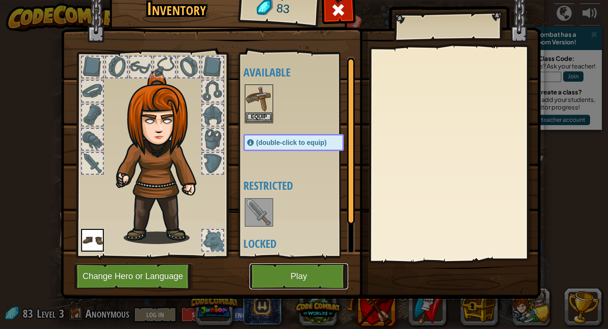
click at [289, 277] on button "Play" at bounding box center [299, 276] width 99 height 26
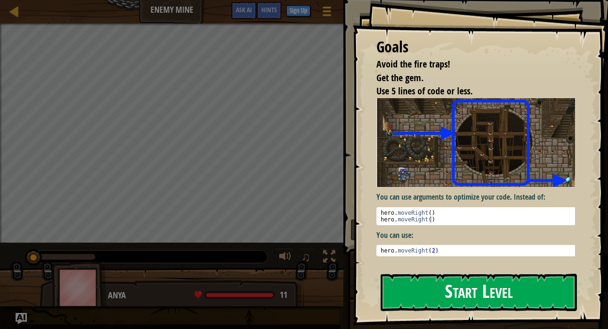
click at [401, 275] on button "Start Level" at bounding box center [479, 292] width 196 height 37
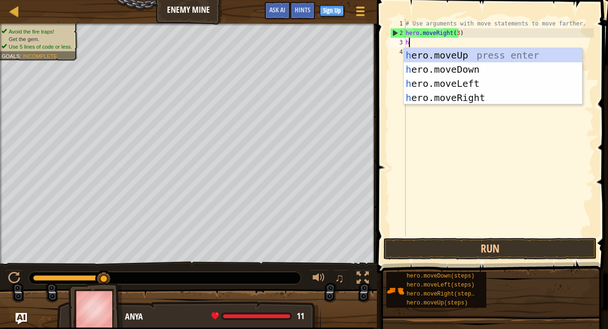
scroll to position [4, 0]
type textarea "he"
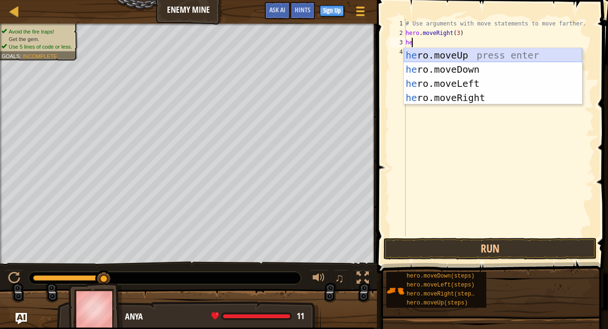
click at [445, 54] on div "he ro.moveUp press enter he ro.moveDown press enter he ro.moveLeft press enter …" at bounding box center [493, 90] width 178 height 85
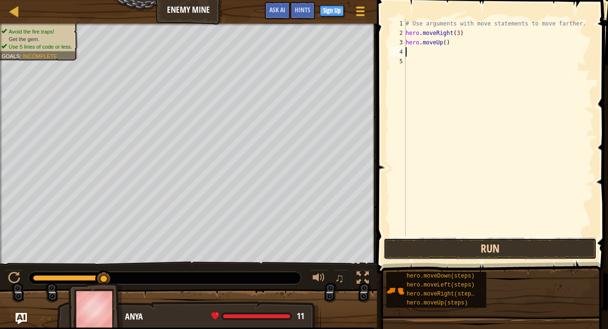
click at [483, 243] on button "Run" at bounding box center [489, 249] width 213 height 22
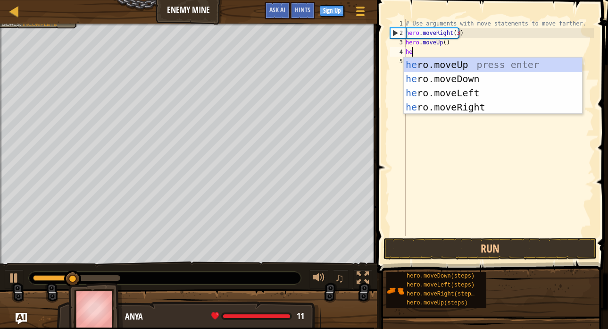
type textarea "her"
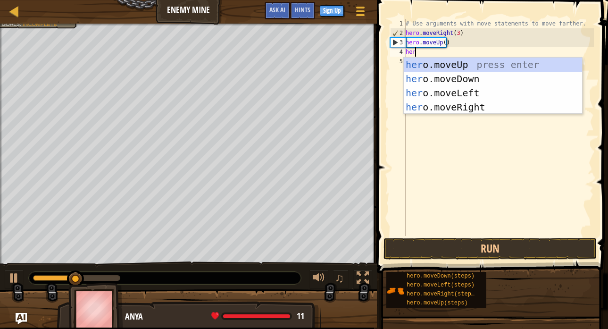
scroll to position [4, 0]
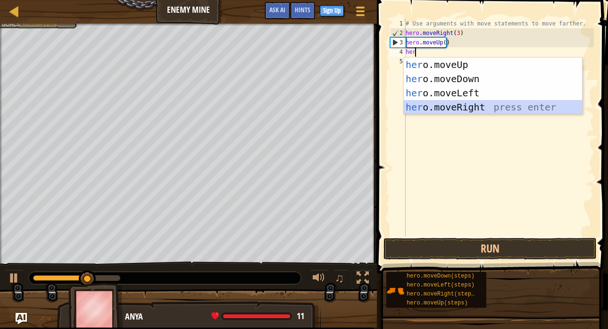
click at [456, 107] on div "her o.moveUp press enter her o.moveDown press enter her o.moveLeft press enter …" at bounding box center [493, 100] width 178 height 85
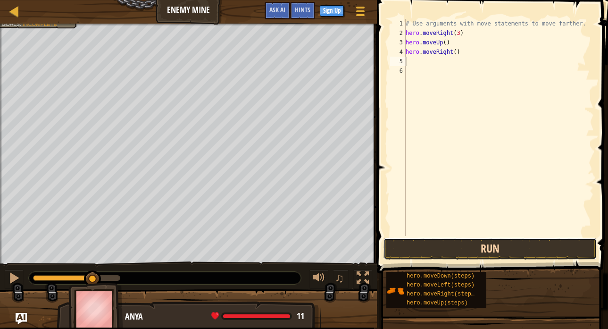
click at [462, 250] on button "Run" at bounding box center [489, 249] width 213 height 22
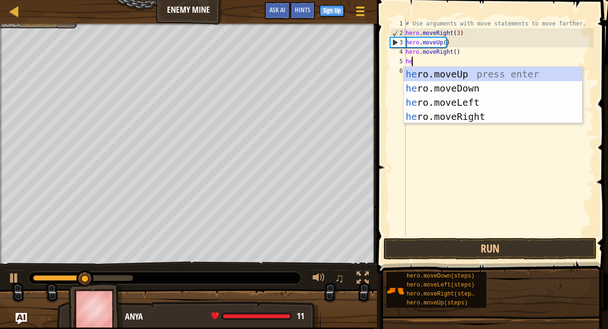
type textarea "her"
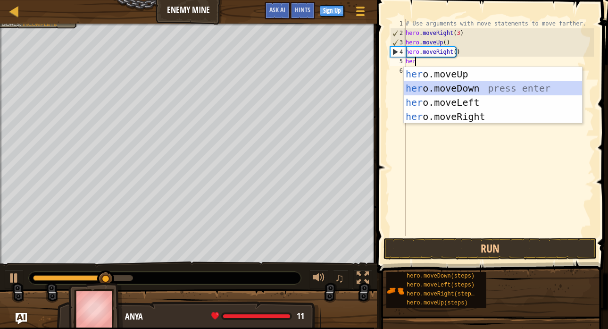
click at [448, 87] on div "her o.moveUp press enter her o.moveDown press enter her o.moveLeft press enter …" at bounding box center [493, 109] width 178 height 85
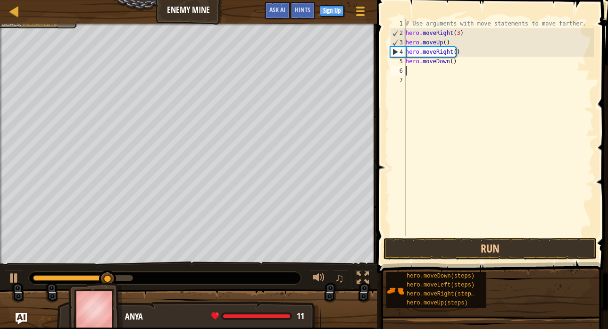
scroll to position [4, 0]
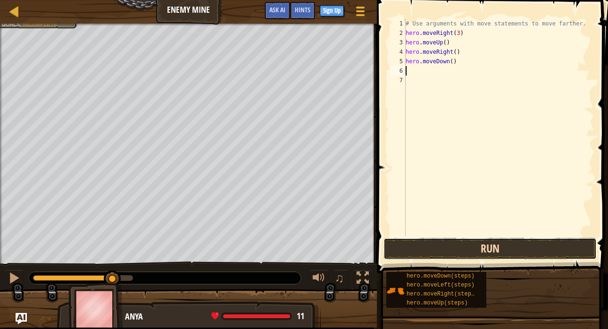
click at [460, 253] on button "Run" at bounding box center [489, 249] width 213 height 22
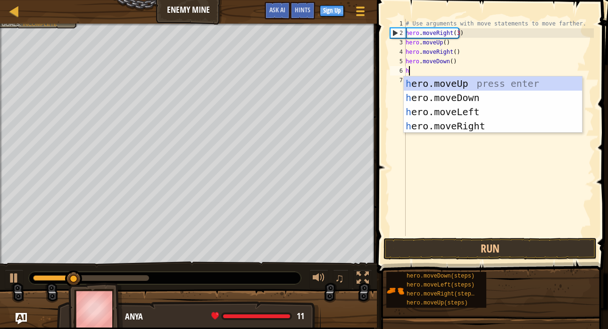
type textarea "he"
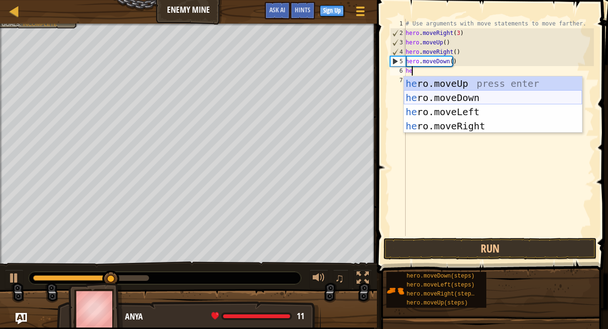
click at [423, 97] on div "he ro.moveUp press enter he ro.moveDown press enter he ro.moveLeft press enter …" at bounding box center [493, 118] width 178 height 85
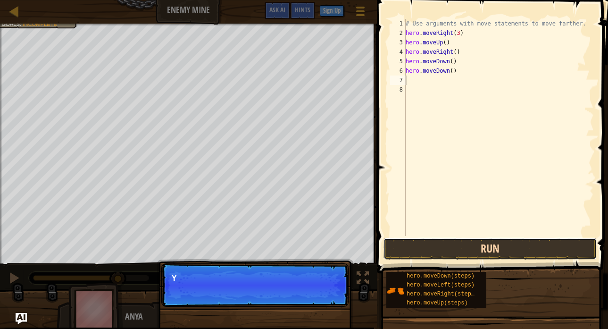
click at [487, 248] on button "Run" at bounding box center [489, 249] width 213 height 22
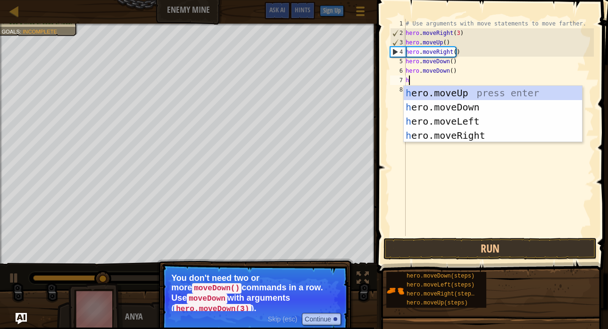
type textarea "he"
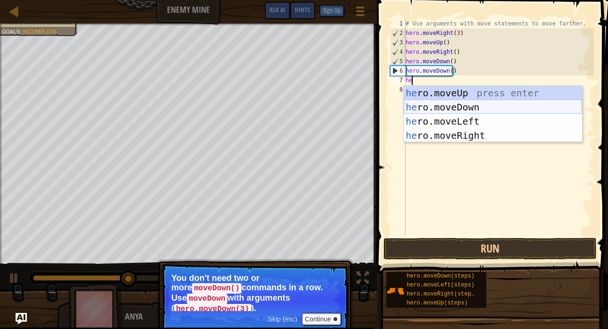
click at [465, 107] on div "he ro.moveUp press enter he ro.moveDown press enter he ro.moveLeft press enter …" at bounding box center [493, 128] width 178 height 85
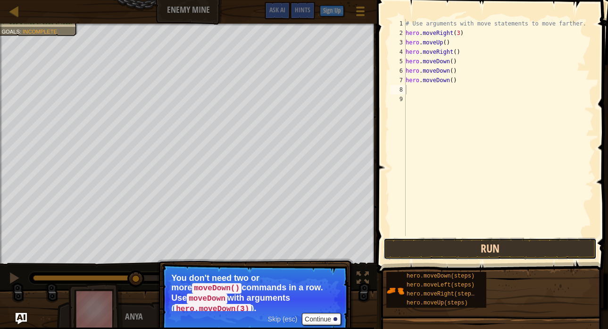
click at [454, 246] on button "Run" at bounding box center [489, 249] width 213 height 22
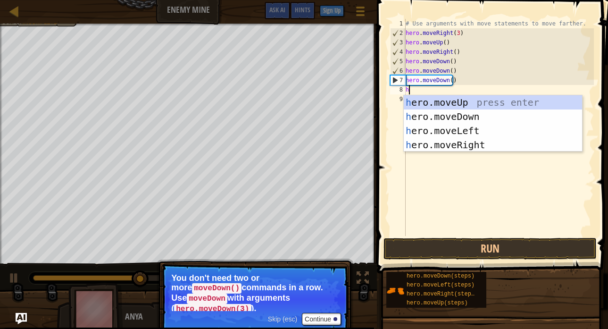
type textarea "he"
click at [464, 145] on div "he ro.moveUp press enter he ro.moveDown press enter he ro.moveLeft press enter …" at bounding box center [493, 137] width 178 height 85
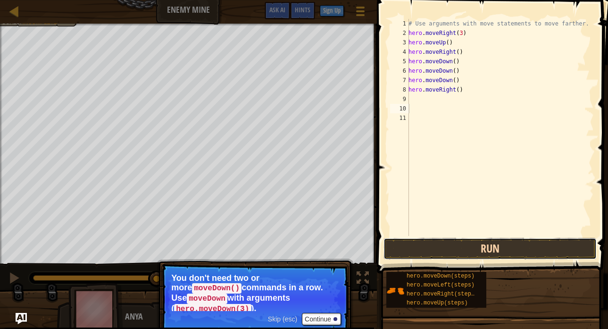
click at [509, 241] on button "Run" at bounding box center [489, 249] width 213 height 22
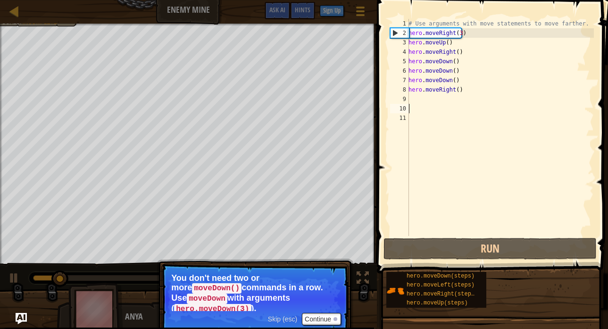
click at [419, 101] on div "# Use arguments with move statements to move farther. hero . moveRight ( 3 ) he…" at bounding box center [500, 137] width 187 height 236
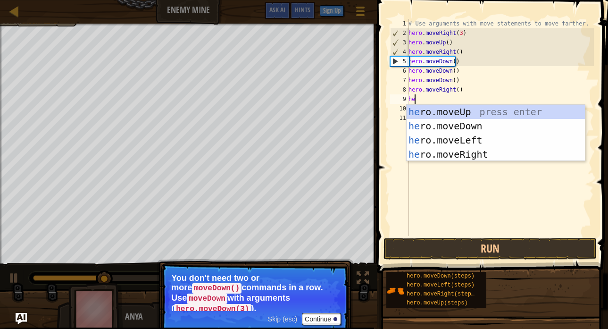
type textarea "he"
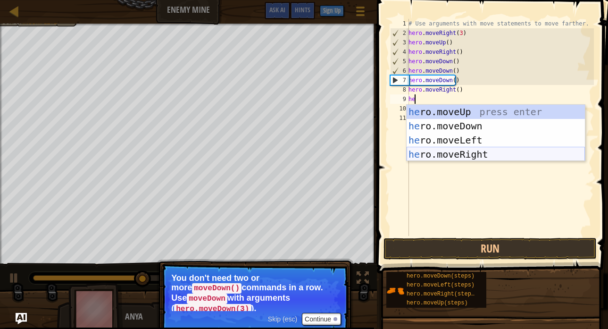
click at [450, 154] on div "he ro.moveUp press enter he ro.moveDown press enter he ro.moveLeft press enter …" at bounding box center [496, 147] width 178 height 85
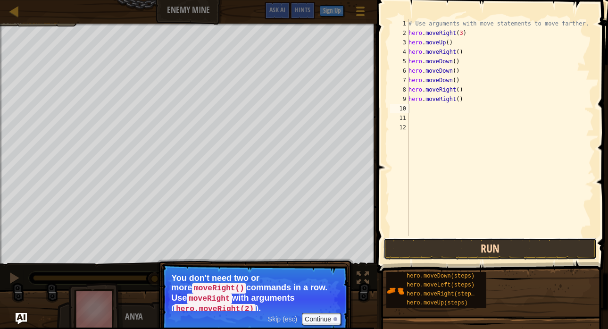
click at [499, 240] on button "Run" at bounding box center [489, 249] width 213 height 22
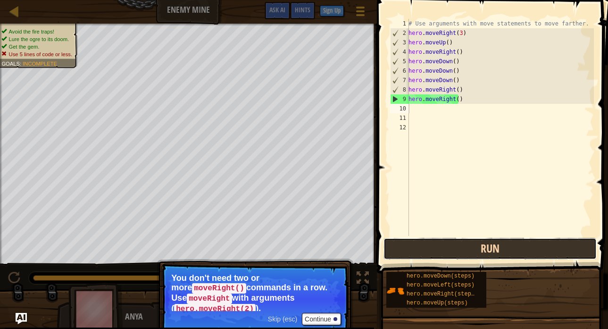
click at [522, 256] on button "Run" at bounding box center [489, 249] width 213 height 22
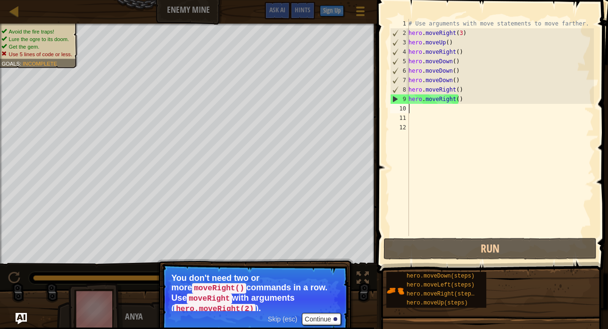
click at [328, 304] on p "Skip (esc) Continue You don't need two or more moveRight() commands in a row. U…" at bounding box center [254, 299] width 187 height 72
click at [332, 313] on button "Continue" at bounding box center [321, 319] width 39 height 12
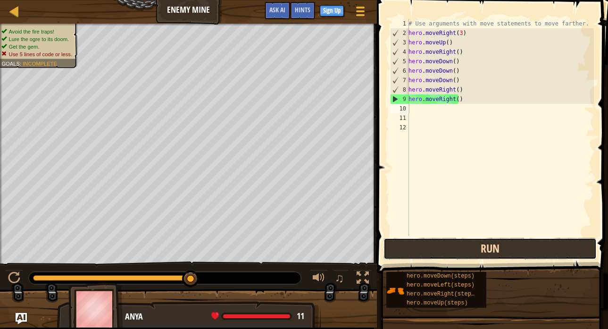
click at [414, 238] on button "Run" at bounding box center [489, 249] width 213 height 22
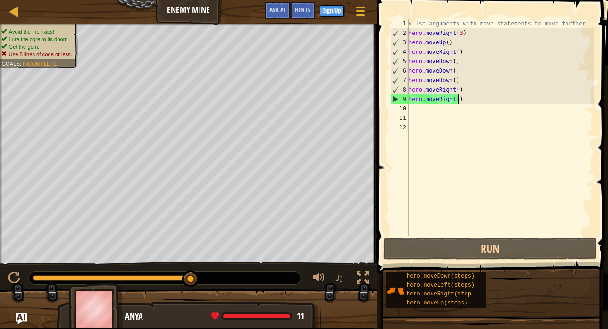
click at [462, 100] on div "# Use arguments with move statements to move farther. hero . moveRight ( 3 ) he…" at bounding box center [500, 137] width 187 height 236
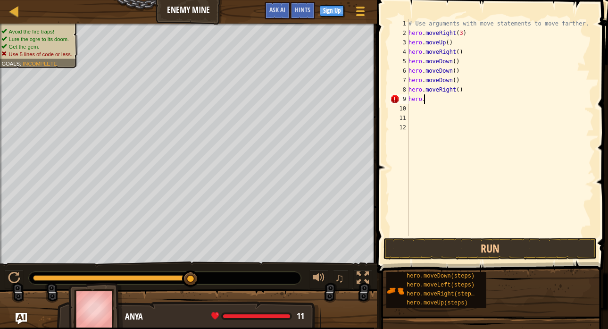
type textarea "h"
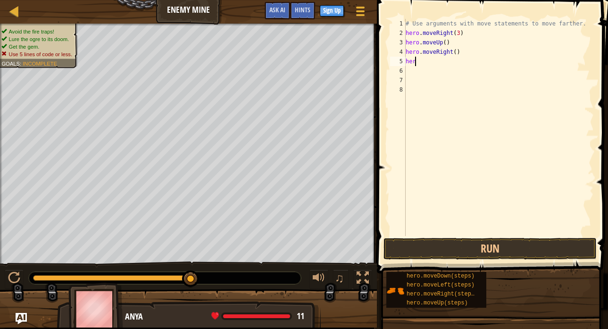
type textarea "h"
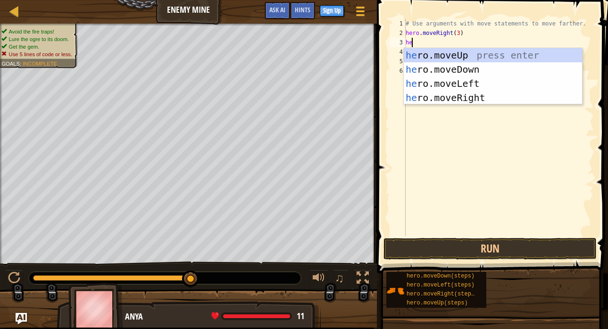
type textarea "her"
click at [458, 51] on div "her o.moveUp press enter her o.moveDown press enter her o.moveLeft press enter …" at bounding box center [493, 90] width 178 height 85
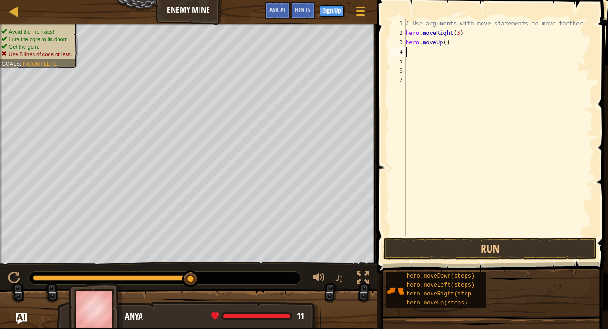
scroll to position [4, 0]
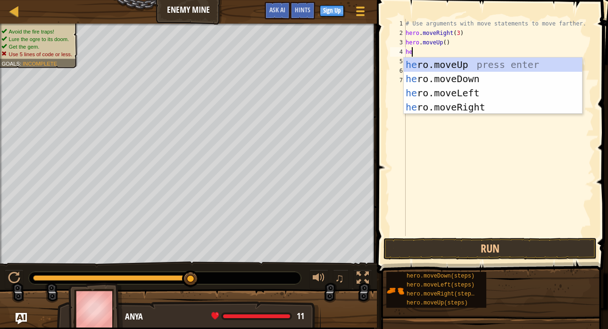
type textarea "her"
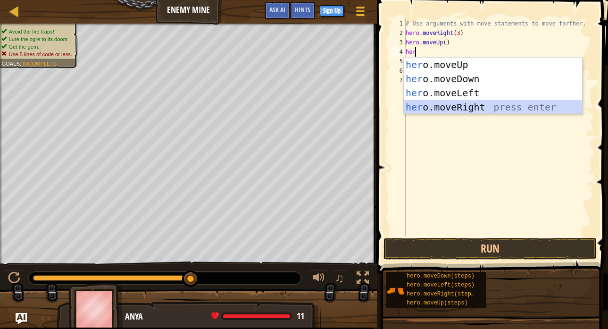
click at [456, 108] on div "her o.moveUp press enter her o.moveDown press enter her o.moveLeft press enter …" at bounding box center [493, 100] width 178 height 85
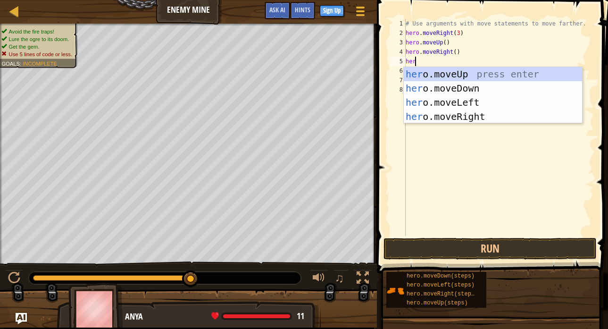
type textarea "hero"
click at [449, 87] on div "hero .moveUp press enter hero .moveDown press enter hero .moveLeft press enter …" at bounding box center [493, 109] width 178 height 85
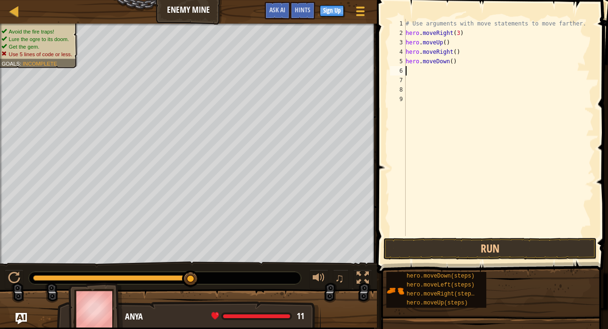
scroll to position [4, 0]
click at [450, 59] on div "# Use arguments with move statements to move farther. hero . moveRight ( 3 ) he…" at bounding box center [499, 137] width 190 height 236
type textarea "hero.moveDown(3)"
click at [443, 65] on div "# Use arguments with move statements to move farther. hero . moveRight ( 3 ) he…" at bounding box center [499, 137] width 190 height 236
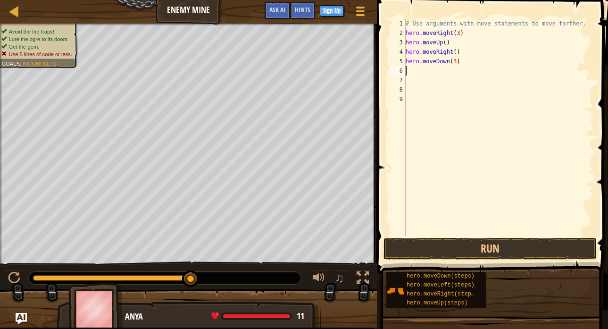
click at [446, 71] on div "# Use arguments with move statements to move farther. hero . moveRight ( 3 ) he…" at bounding box center [499, 137] width 190 height 236
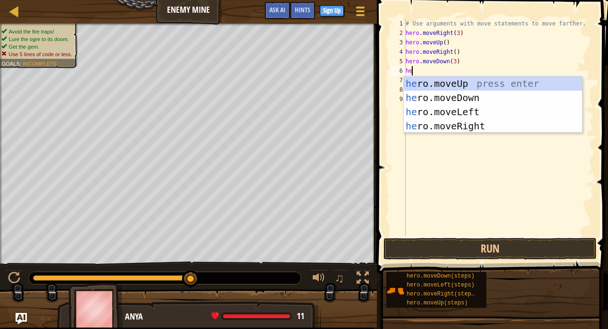
type textarea "her"
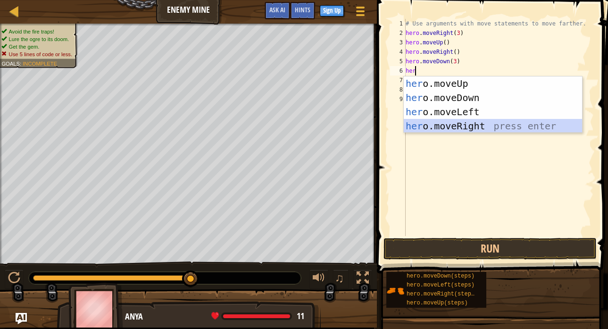
click at [459, 122] on div "her o.moveUp press enter her o.moveDown press enter her o.moveLeft press enter …" at bounding box center [493, 118] width 178 height 85
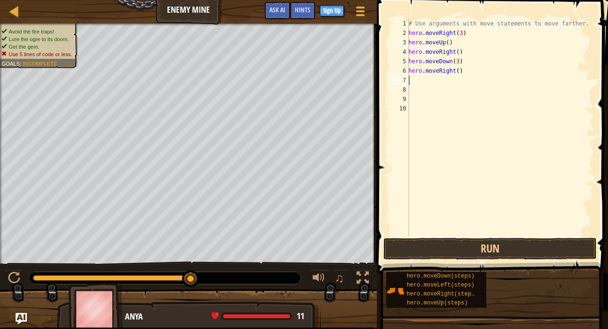
click at [454, 71] on div "# Use arguments with move statements to move farther. hero . moveRight ( 3 ) he…" at bounding box center [500, 137] width 187 height 236
type textarea "hero.moveRight(2)"
click at [531, 250] on button "Run" at bounding box center [489, 249] width 213 height 22
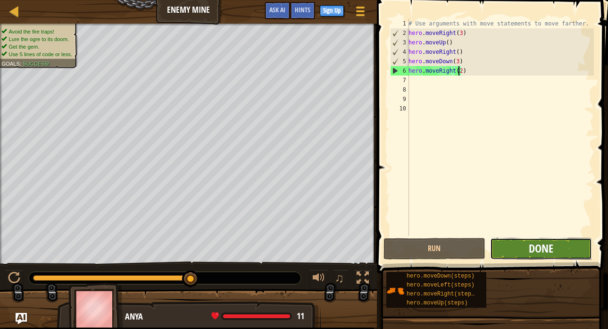
click at [541, 253] on span "Done" at bounding box center [541, 248] width 25 height 15
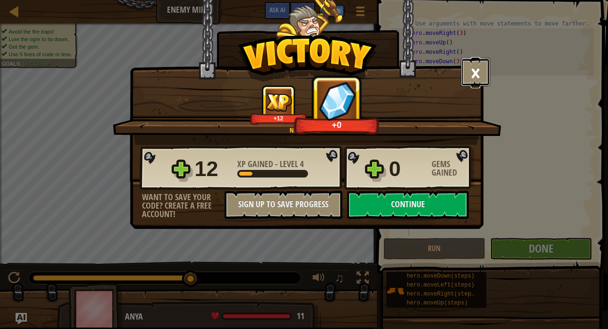
click at [481, 73] on button "×" at bounding box center [475, 72] width 29 height 28
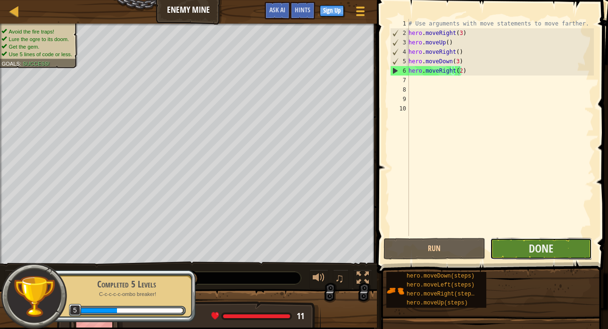
click at [515, 247] on button "Done" at bounding box center [541, 249] width 102 height 22
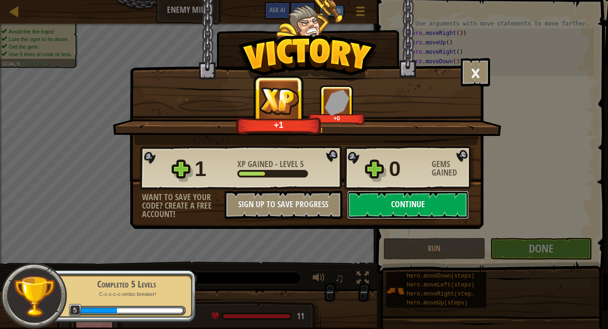
click at [451, 201] on button "Continue" at bounding box center [408, 205] width 122 height 28
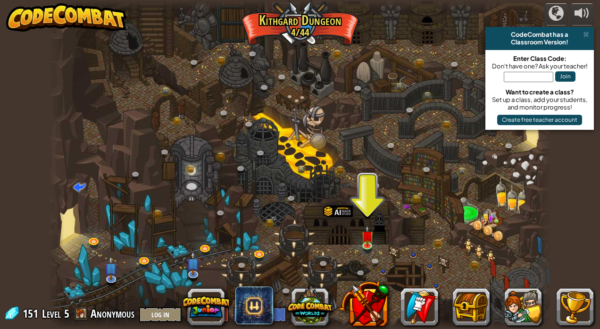
click at [374, 236] on div at bounding box center [300, 164] width 503 height 329
click at [373, 236] on img at bounding box center [367, 231] width 12 height 28
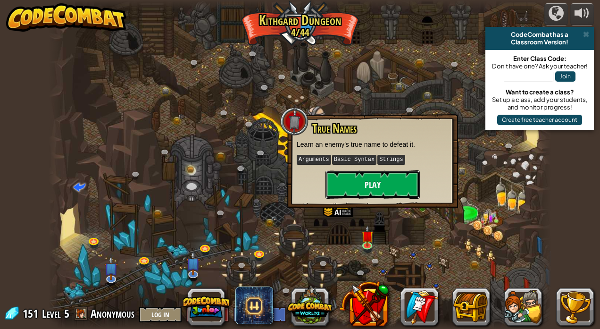
click at [339, 183] on button "Play" at bounding box center [372, 184] width 94 height 28
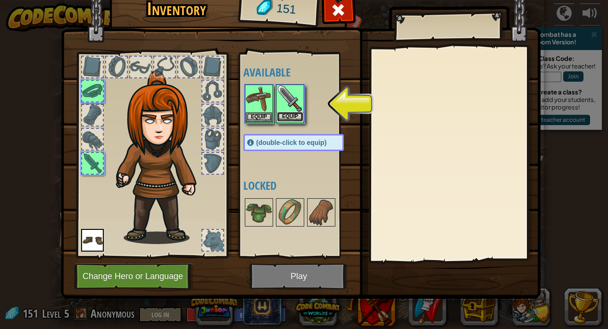
click at [298, 117] on button "Equip" at bounding box center [290, 117] width 26 height 10
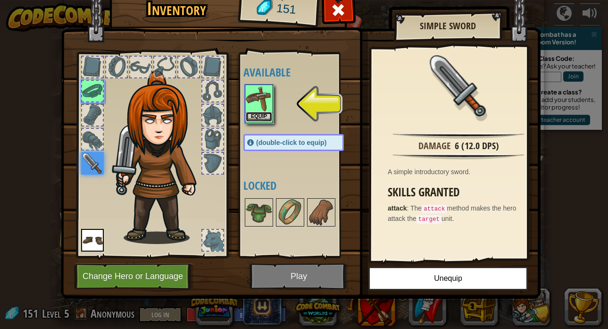
click at [257, 118] on button "Equip" at bounding box center [259, 117] width 26 height 10
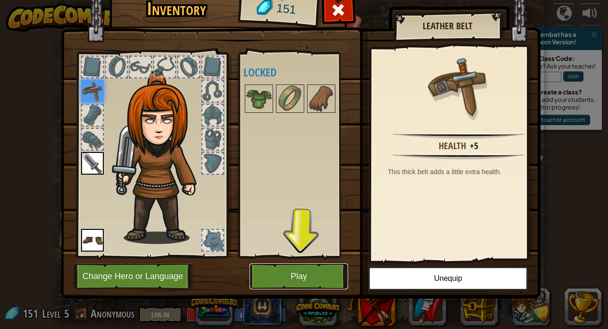
click at [310, 275] on button "Play" at bounding box center [299, 276] width 99 height 26
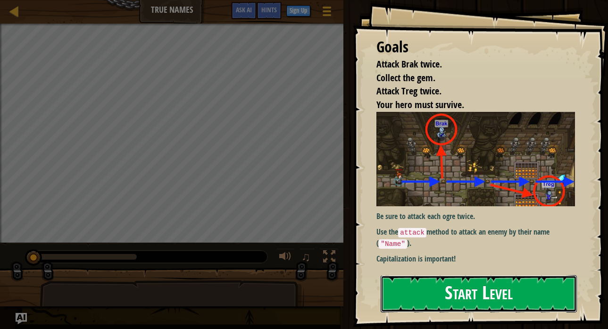
click at [444, 289] on button "Start Level" at bounding box center [479, 293] width 196 height 37
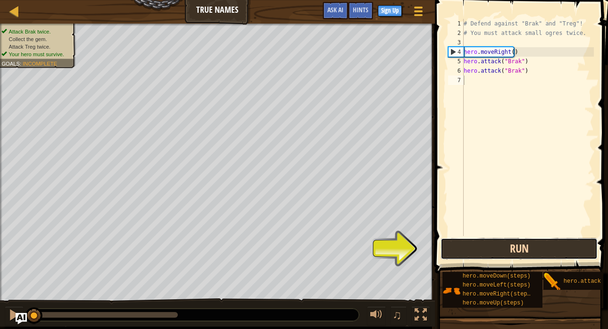
click at [507, 246] on button "Run" at bounding box center [519, 249] width 157 height 22
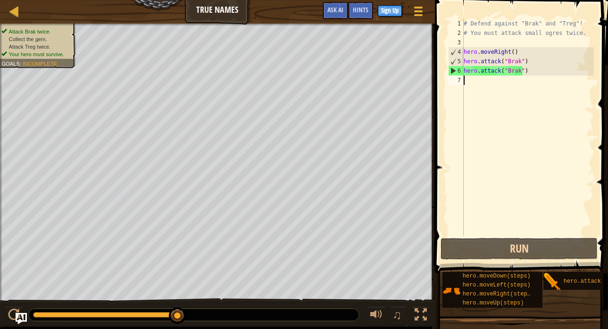
click at [476, 79] on div "# Defend against "Brak" and "Treg"! # You must attack small ogres twice. hero .…" at bounding box center [528, 137] width 132 height 236
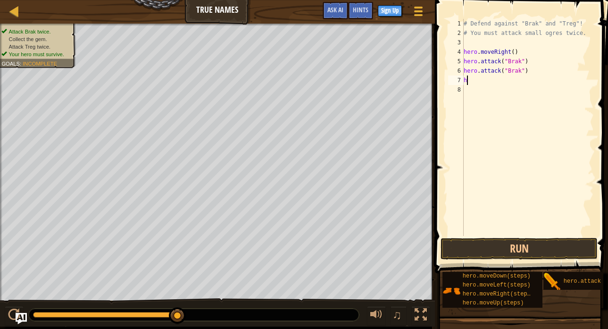
type textarea "he"
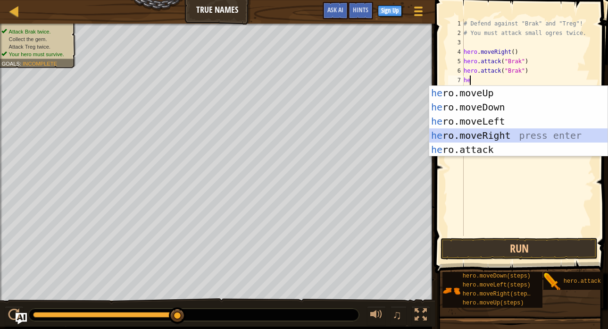
click at [479, 136] on div "he ro.moveUp press enter he ro.moveDown press enter he ro.moveLeft press enter …" at bounding box center [518, 135] width 178 height 99
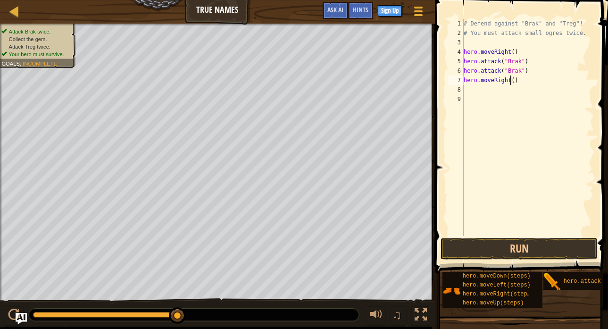
click at [510, 77] on div "# Defend against "Brak" and "Treg"! # You must attack small ogres twice. hero .…" at bounding box center [528, 137] width 132 height 236
type textarea "hero.moveRight(2)"
click at [510, 85] on div "# Defend against "Brak" and "Treg"! # You must attack small ogres twice. hero .…" at bounding box center [528, 137] width 132 height 236
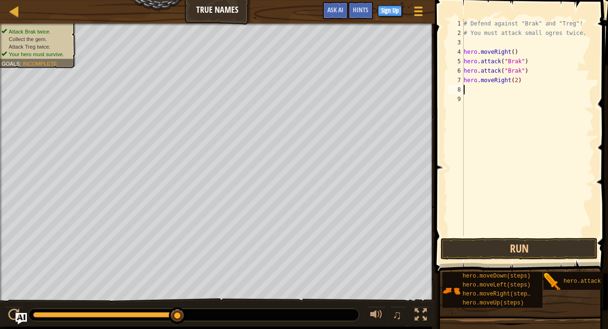
click at [512, 78] on div "# Defend against "Brak" and "Treg"! # You must attack small ogres twice. hero .…" at bounding box center [528, 137] width 132 height 236
type textarea "hero.moveRight()"
click at [516, 93] on div "# Defend against "Brak" and "Treg"! # You must attack small ogres twice. hero .…" at bounding box center [528, 137] width 132 height 236
click at [515, 254] on button "Run" at bounding box center [519, 249] width 157 height 22
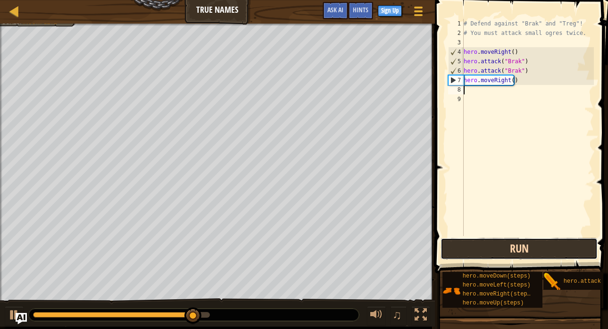
click at [524, 243] on button "Run" at bounding box center [519, 249] width 157 height 22
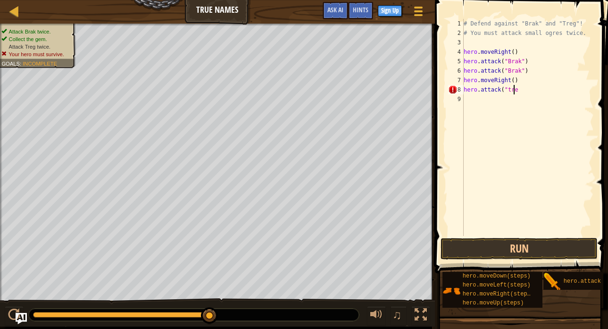
scroll to position [4, 4]
click at [557, 251] on button "Run" at bounding box center [519, 249] width 157 height 22
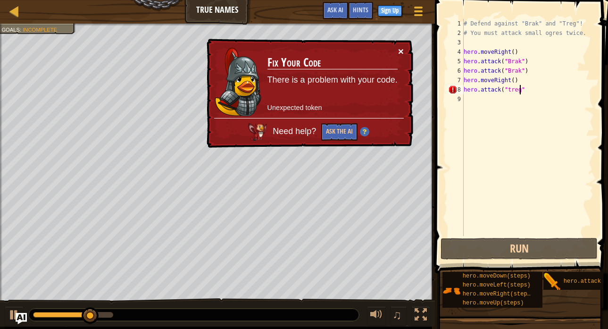
click at [398, 48] on button "×" at bounding box center [401, 51] width 6 height 10
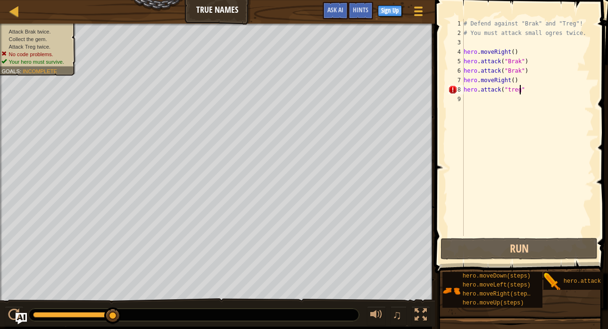
click at [526, 93] on div "# Defend against "Brak" and "Treg"! # You must attack small ogres twice. hero .…" at bounding box center [528, 137] width 132 height 236
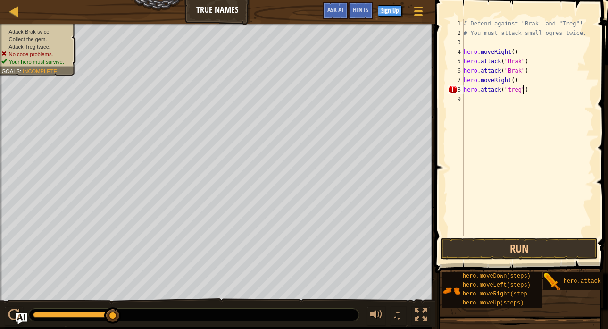
scroll to position [4, 4]
click at [536, 249] on button "Run" at bounding box center [519, 249] width 157 height 22
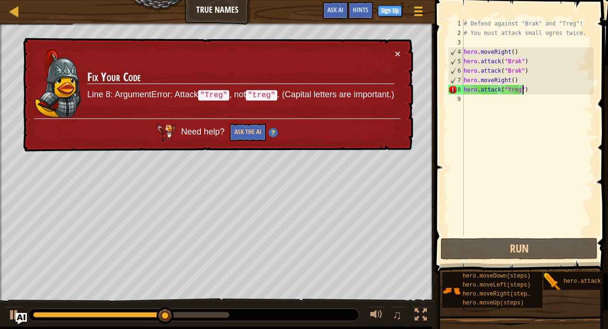
click at [507, 89] on div "# Defend against "Brak" and "Treg"! # You must attack small ogres twice. hero .…" at bounding box center [528, 137] width 132 height 236
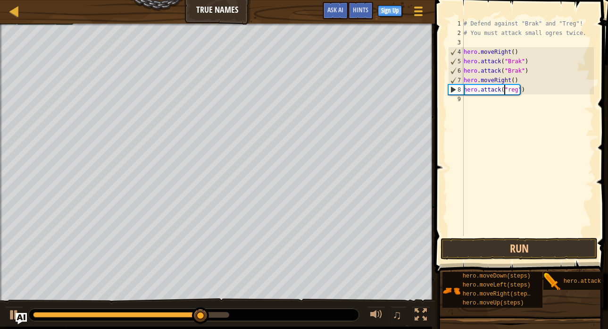
scroll to position [4, 3]
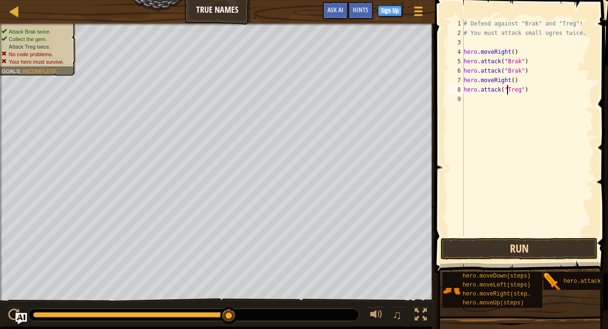
type textarea "hero.attack("Treg")"
click at [520, 239] on button "Run" at bounding box center [519, 249] width 157 height 22
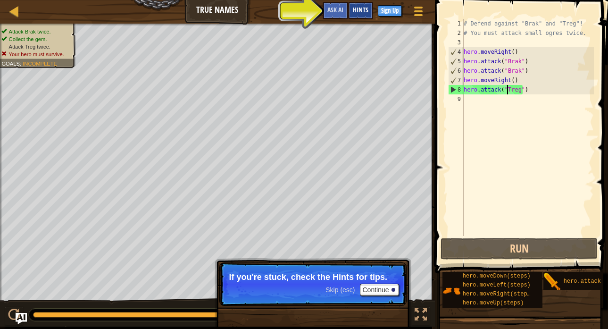
click at [363, 8] on span "Hints" at bounding box center [361, 9] width 16 height 9
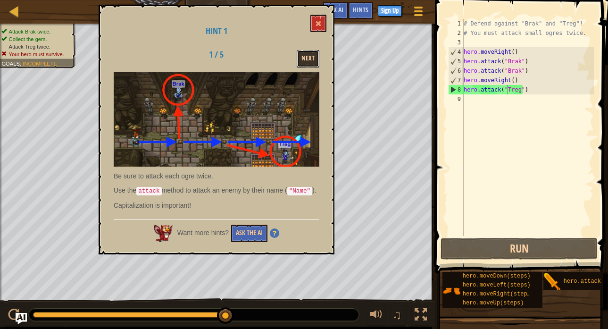
click at [308, 59] on button "Next" at bounding box center [308, 58] width 23 height 17
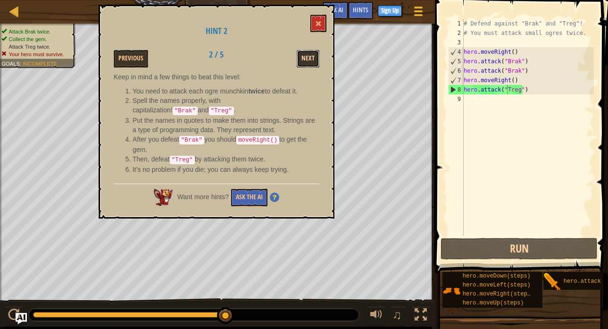
click at [311, 52] on button "Next" at bounding box center [308, 58] width 23 height 17
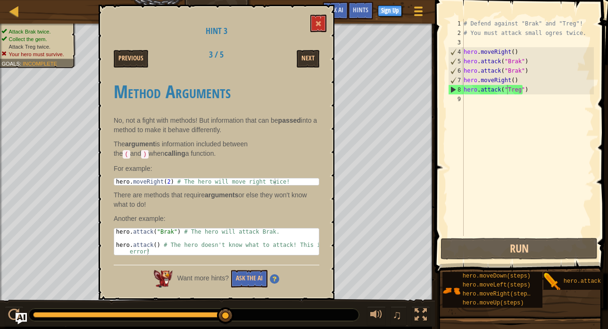
click at [318, 13] on div "Hint 3 Previous 3 / 5 Next Method Arguments No, not a fight with methods! But i…" at bounding box center [217, 152] width 236 height 295
click at [321, 29] on button at bounding box center [318, 23] width 16 height 17
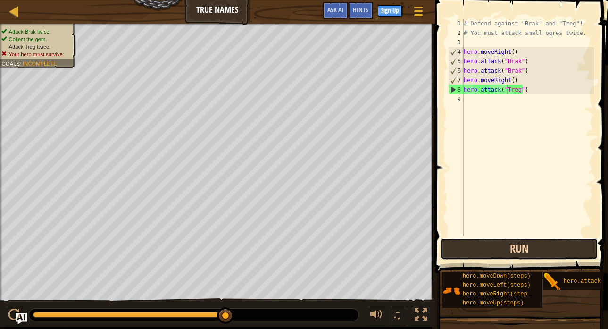
drag, startPoint x: 517, startPoint y: 255, endPoint x: 515, endPoint y: 250, distance: 5.3
click at [515, 250] on button "Run" at bounding box center [519, 249] width 157 height 22
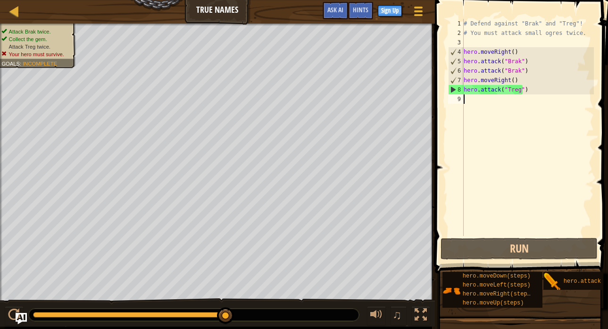
click at [469, 98] on div "# Defend against "Brak" and "Treg"! # You must attack small ogres twice. hero .…" at bounding box center [528, 137] width 132 height 236
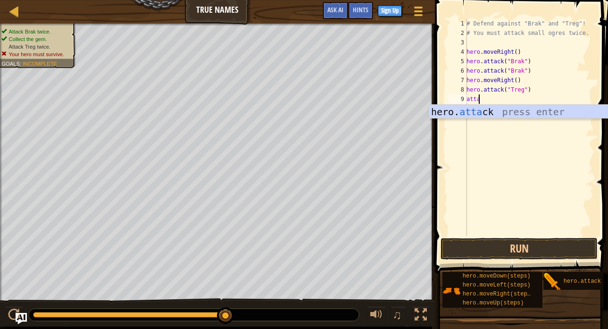
scroll to position [4, 0]
click at [497, 108] on div "hero. [PERSON_NAME] press enter" at bounding box center [518, 126] width 178 height 42
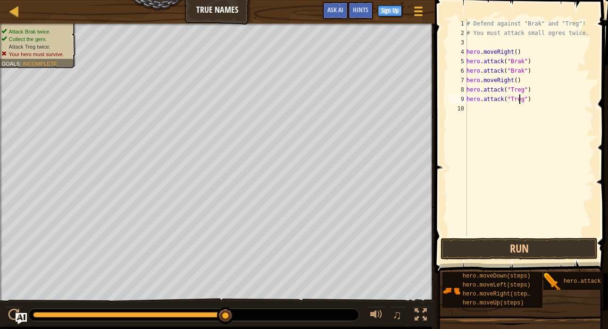
scroll to position [4, 4]
type textarea "hero.attack("Treg")"
click at [483, 249] on button "Run" at bounding box center [519, 249] width 157 height 22
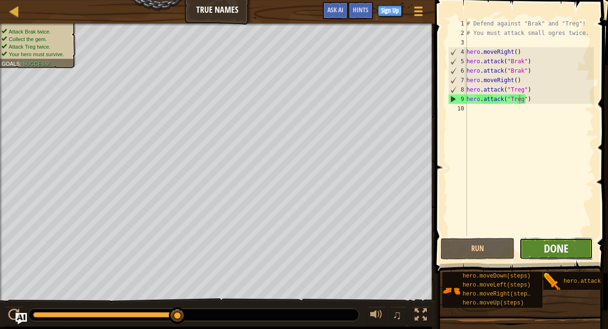
click at [558, 242] on span "Done" at bounding box center [556, 248] width 25 height 15
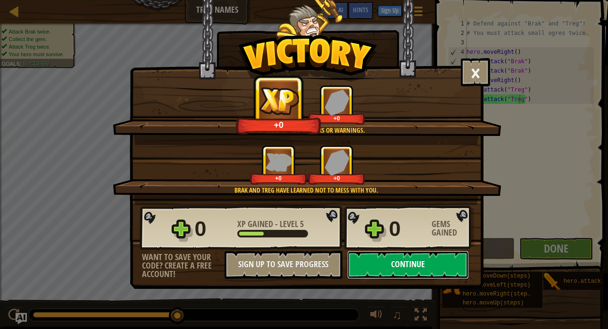
click at [414, 262] on button "Continue" at bounding box center [408, 264] width 122 height 28
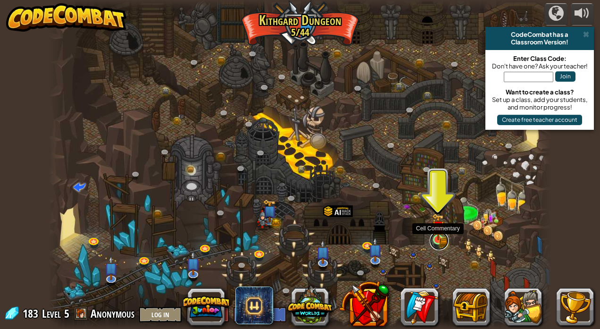
click at [446, 243] on link at bounding box center [439, 240] width 19 height 19
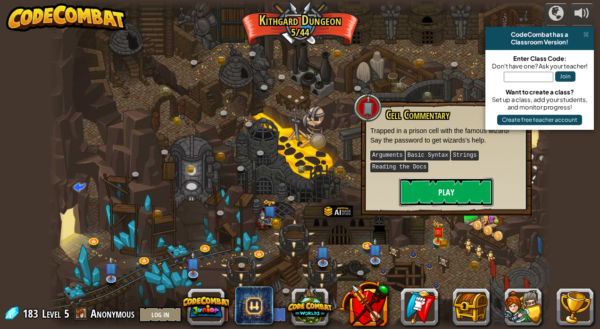
click at [475, 192] on button "Play" at bounding box center [446, 192] width 94 height 28
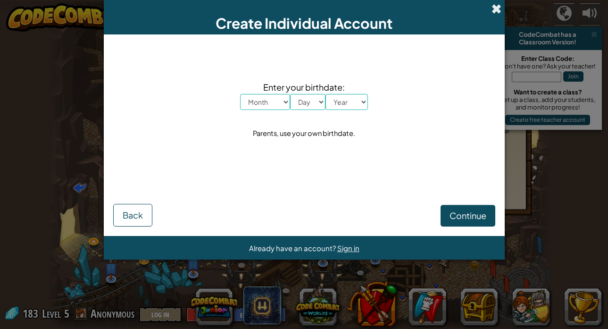
click at [497, 8] on span at bounding box center [496, 9] width 10 height 10
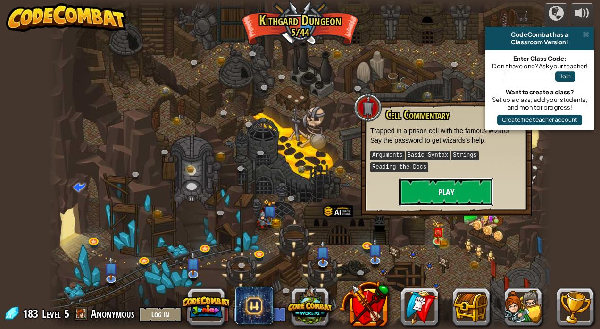
click at [466, 184] on button "Play" at bounding box center [446, 192] width 94 height 28
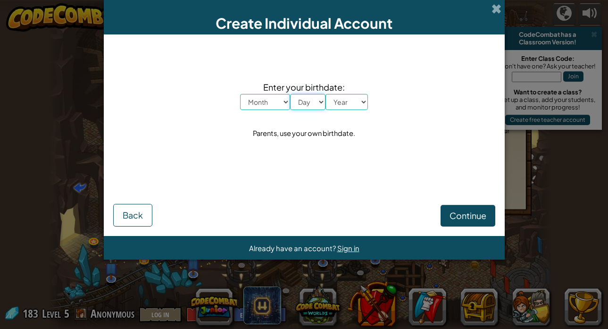
click at [311, 100] on select "Day 1 2 3 4 5 6 7 8 9 10 11 12 13 14 15 16 17 18 19 20 21 22 23 24 25 26 27 28 …" at bounding box center [307, 102] width 35 height 16
select select "16"
click at [290, 94] on select "Day 1 2 3 4 5 6 7 8 9 10 11 12 13 14 15 16 17 18 19 20 21 22 23 24 25 26 27 28 …" at bounding box center [307, 102] width 35 height 16
click at [280, 102] on select "Month January February March April May June July August September October Novem…" at bounding box center [265, 102] width 50 height 16
select select "6"
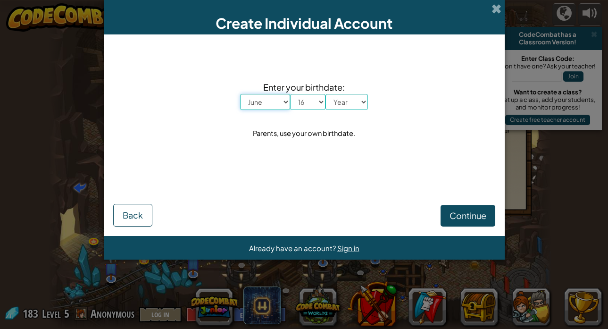
click at [240, 94] on select "Month January February March April May June July August September October Novem…" at bounding box center [265, 102] width 50 height 16
click at [351, 100] on select "Year [DATE] 2024 2023 2022 2021 2020 2019 2018 2017 2016 2015 2014 2013 2012 20…" at bounding box center [346, 102] width 42 height 16
select select "1994"
click at [325, 94] on select "Year [DATE] 2024 2023 2022 2021 2020 2019 2018 2017 2016 2015 2014 2013 2012 20…" at bounding box center [346, 102] width 42 height 16
click at [494, 208] on button "Continue" at bounding box center [468, 216] width 55 height 22
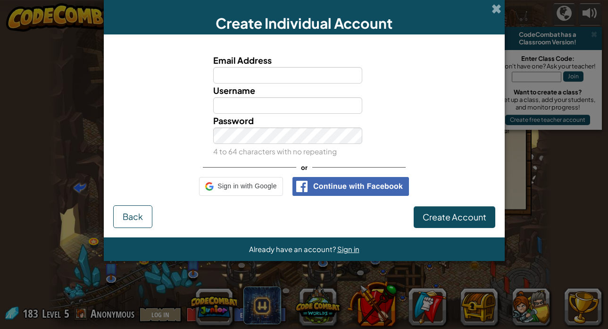
click at [498, 206] on form "Email Address Username Password 4 to 64 characters with no repeating or Sign in…" at bounding box center [304, 135] width 401 height 202
drag, startPoint x: 150, startPoint y: 208, endPoint x: 145, endPoint y: 208, distance: 5.2
click at [146, 208] on button "Back" at bounding box center [132, 216] width 39 height 23
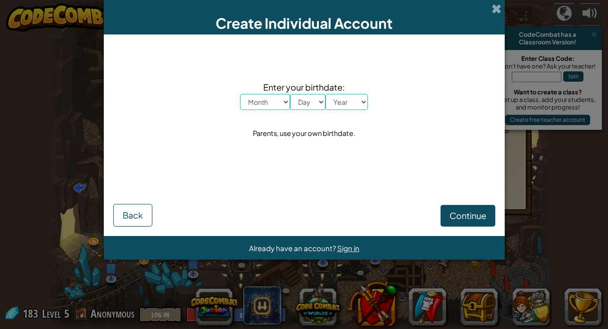
click at [503, 4] on div "Create Individual Account" at bounding box center [304, 17] width 401 height 34
click at [503, 6] on div "Create Individual Account" at bounding box center [304, 17] width 401 height 34
click at [493, 6] on span at bounding box center [496, 9] width 10 height 10
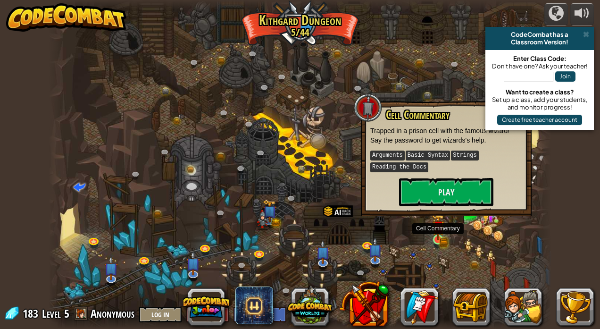
click at [432, 231] on img at bounding box center [438, 226] width 12 height 27
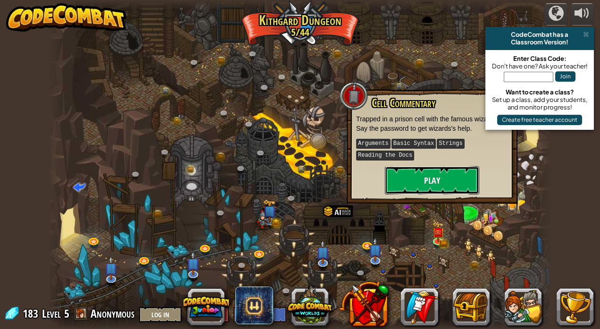
click at [417, 183] on button "Play" at bounding box center [432, 180] width 94 height 28
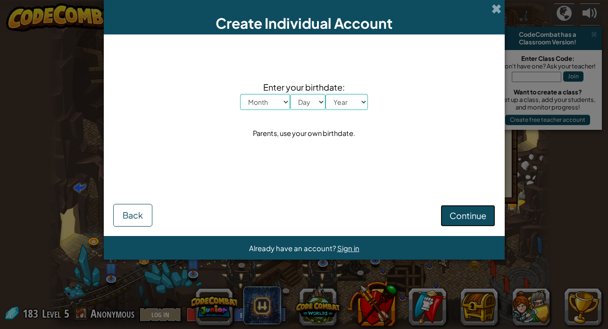
click at [449, 208] on button "Continue" at bounding box center [468, 216] width 55 height 22
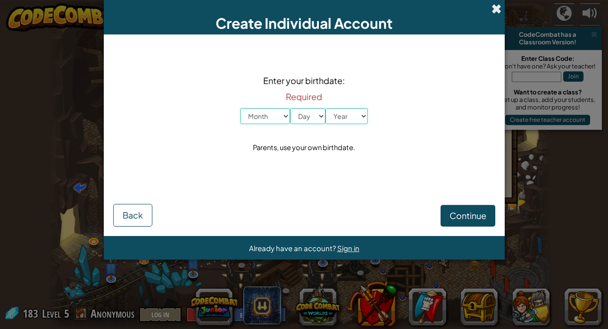
click at [500, 11] on span at bounding box center [496, 9] width 10 height 10
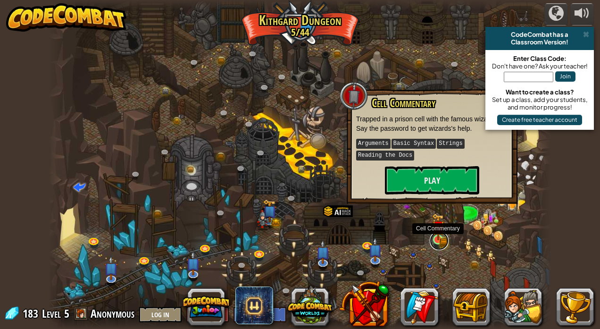
click at [433, 241] on link at bounding box center [439, 240] width 19 height 19
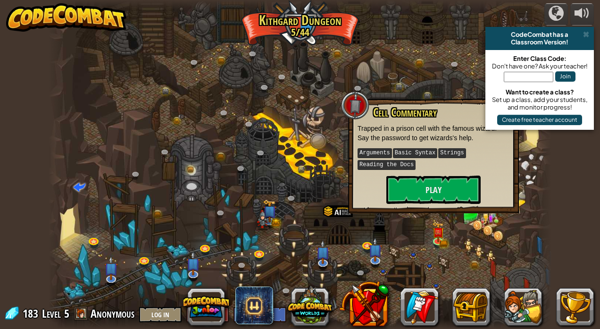
click at [441, 220] on div at bounding box center [300, 164] width 503 height 329
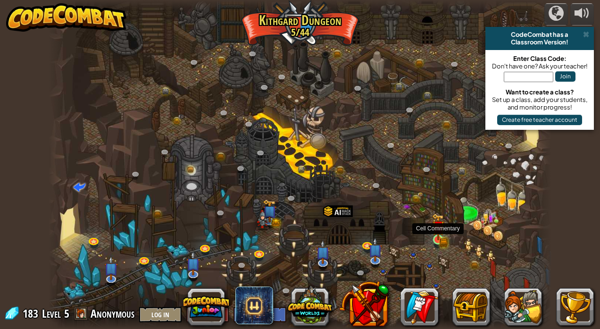
click at [441, 226] on img at bounding box center [438, 226] width 12 height 27
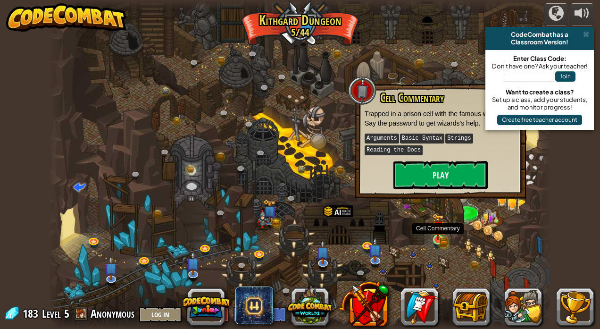
click at [437, 240] on img at bounding box center [438, 226] width 12 height 27
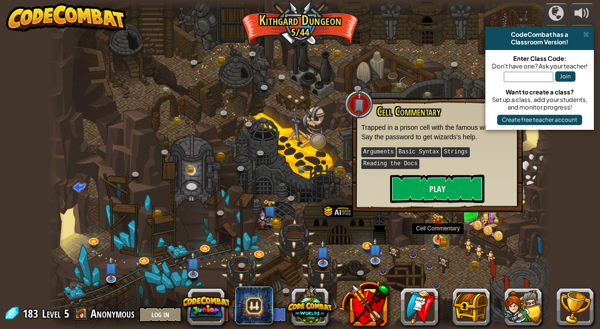
click at [435, 229] on img at bounding box center [437, 227] width 7 height 7
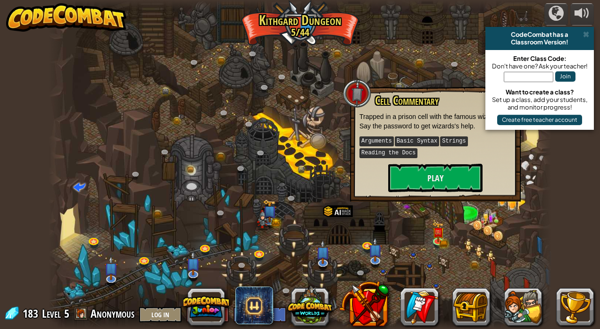
click at [350, 86] on div at bounding box center [357, 93] width 28 height 28
click at [429, 173] on button "Play" at bounding box center [435, 178] width 94 height 28
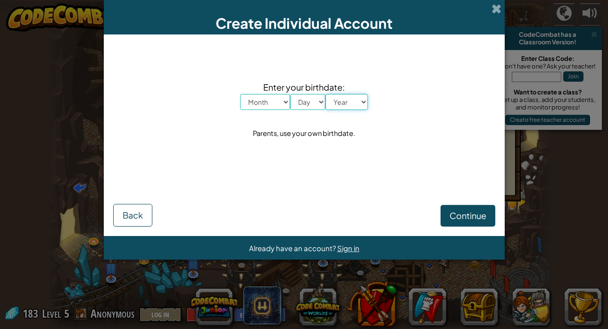
click at [357, 104] on select "Year [DATE] 2024 2023 2022 2021 2020 2019 2018 2017 2016 2015 2014 2013 2012 20…" at bounding box center [346, 102] width 42 height 16
select select "2007"
click at [325, 94] on select "Year [DATE] 2024 2023 2022 2021 2020 2019 2018 2017 2016 2015 2014 2013 2012 20…" at bounding box center [346, 102] width 42 height 16
click at [309, 104] on select "Day 1 2 3 4 5 6 7 8 9 10 11 12 13 14 15 16 17 18 19 20 21 22 23 24 25 26 27 28 …" at bounding box center [307, 102] width 35 height 16
select select "3"
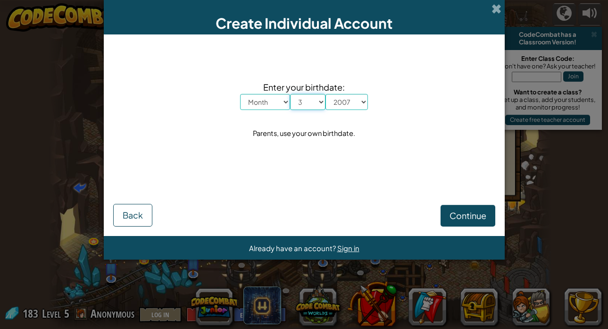
click at [290, 94] on select "Day 1 2 3 4 5 6 7 8 9 10 11 12 13 14 15 16 17 18 19 20 21 22 23 24 25 26 27 28 …" at bounding box center [307, 102] width 35 height 16
click at [277, 101] on select "Month January February March April May June July August September October Novem…" at bounding box center [265, 102] width 50 height 16
select select "7"
click at [240, 94] on select "Month January February March April May June July August September October Novem…" at bounding box center [265, 102] width 50 height 16
click at [464, 214] on span "Continue" at bounding box center [468, 215] width 37 height 11
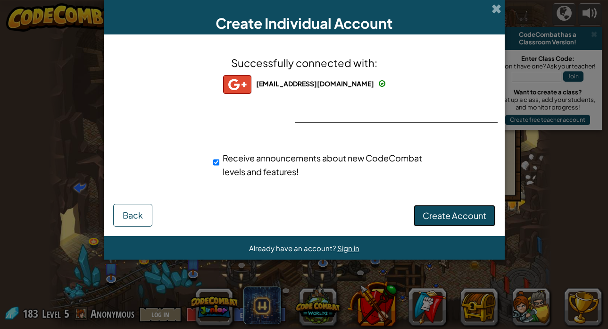
click at [442, 215] on span "Create Account" at bounding box center [455, 215] width 64 height 11
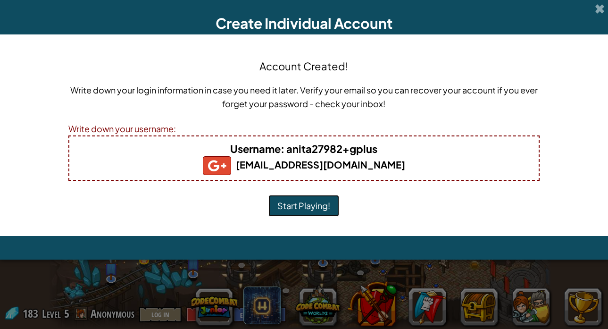
click at [320, 207] on button "Start Playing!" at bounding box center [303, 206] width 71 height 22
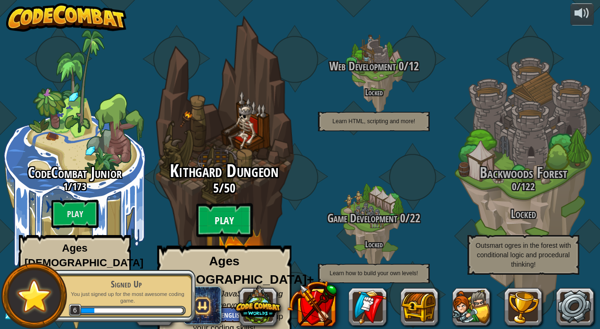
click at [232, 212] on btn "Play" at bounding box center [224, 220] width 57 height 34
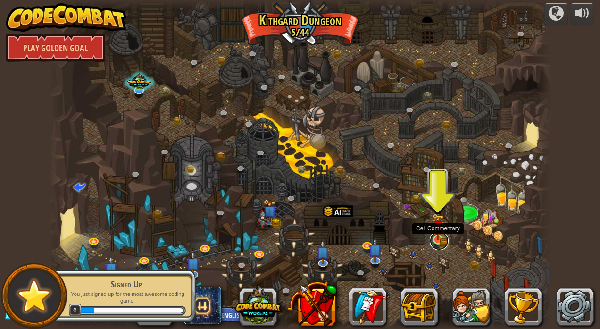
click at [445, 240] on link at bounding box center [439, 240] width 19 height 19
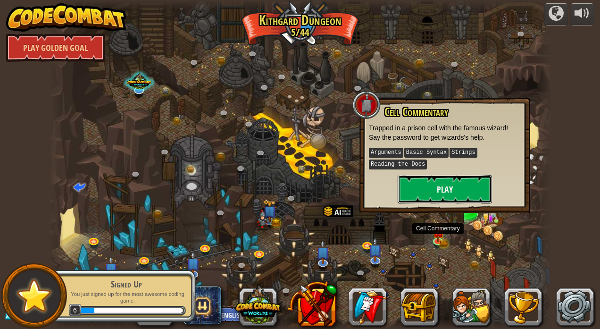
click at [414, 189] on button "Play" at bounding box center [445, 189] width 94 height 28
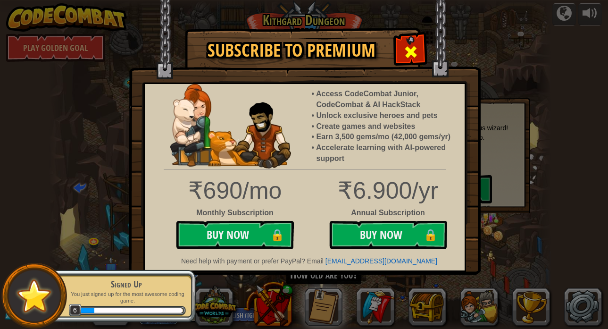
click at [402, 42] on div at bounding box center [411, 51] width 30 height 30
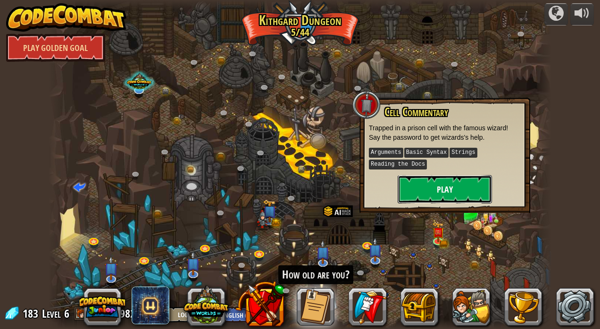
click at [439, 189] on button "Play" at bounding box center [445, 189] width 94 height 28
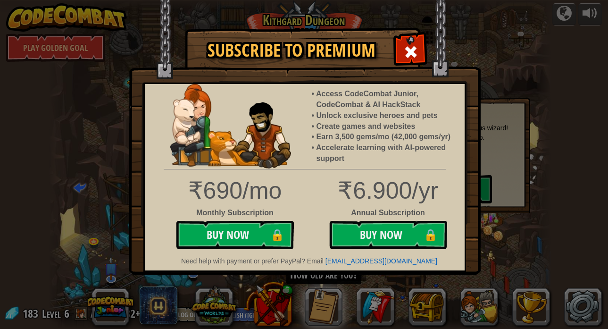
click at [192, 142] on img at bounding box center [230, 126] width 121 height 84
click at [399, 50] on div at bounding box center [411, 51] width 30 height 30
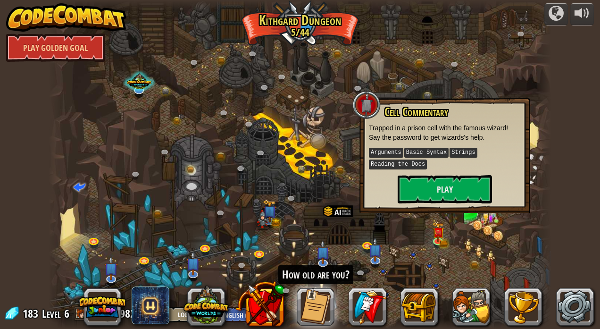
click at [450, 153] on kbd "Strings" at bounding box center [463, 153] width 27 height 10
click at [69, 50] on link "Play Golden Goal" at bounding box center [55, 47] width 99 height 28
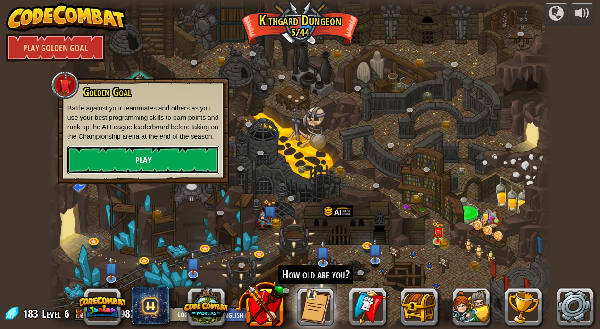
click at [107, 168] on link "Play" at bounding box center [143, 160] width 152 height 28
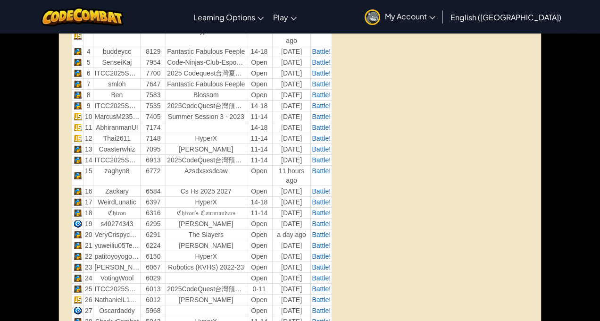
scroll to position [377, 0]
